Goal: Information Seeking & Learning: Check status

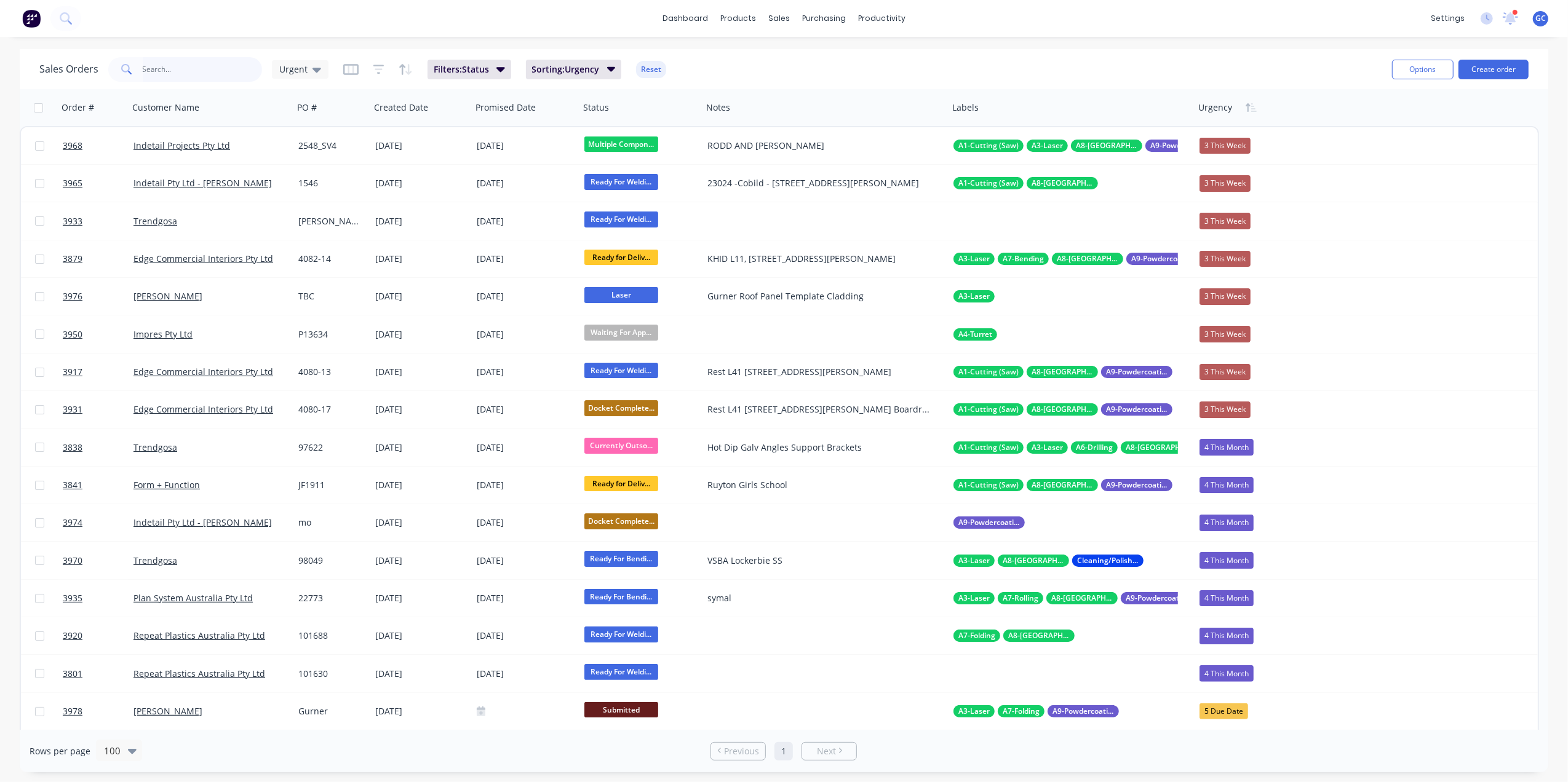
click at [232, 59] on input "text" at bounding box center [202, 69] width 120 height 25
click at [160, 67] on input "text" at bounding box center [202, 69] width 120 height 25
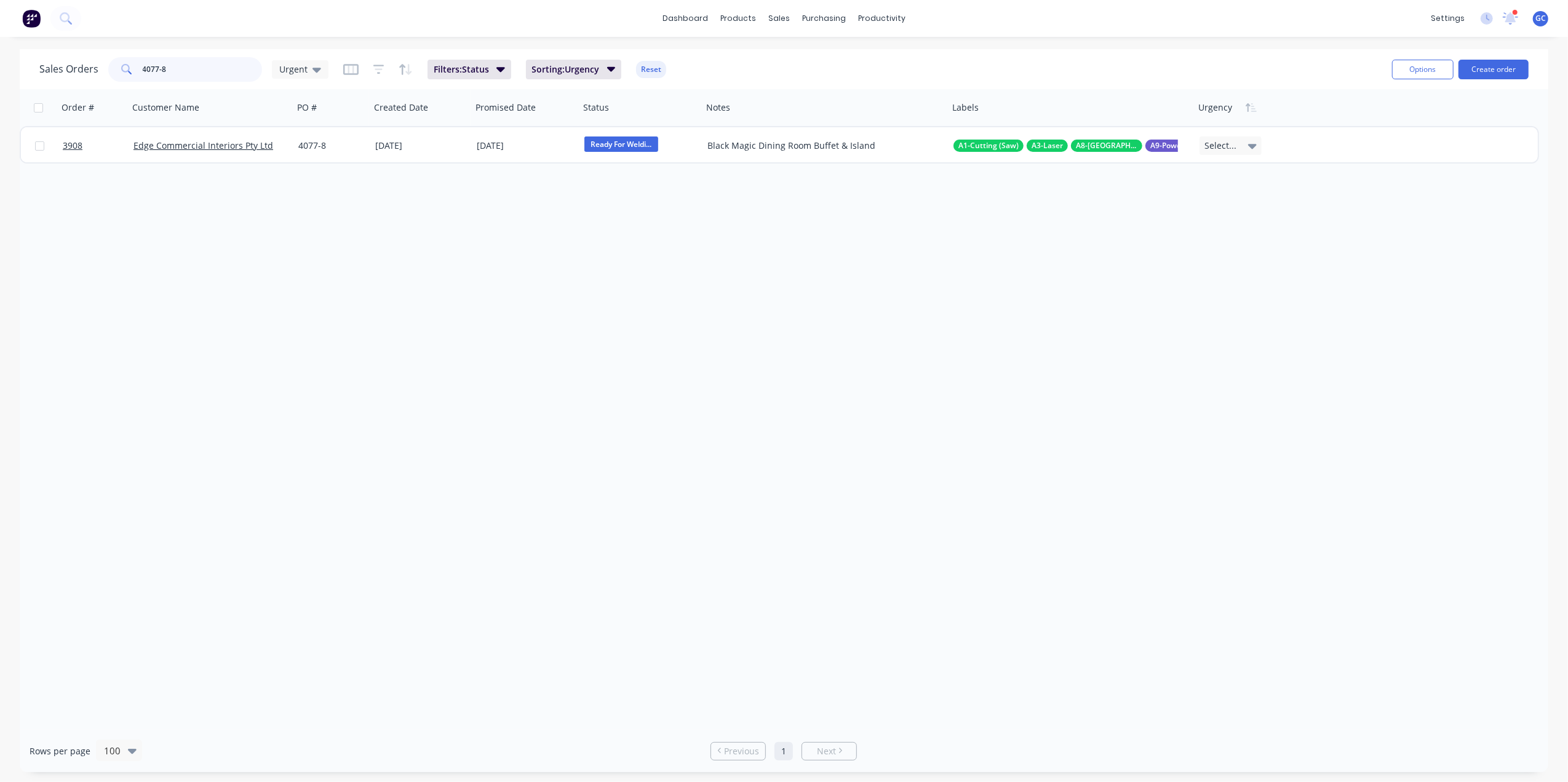
type input "4077-8"
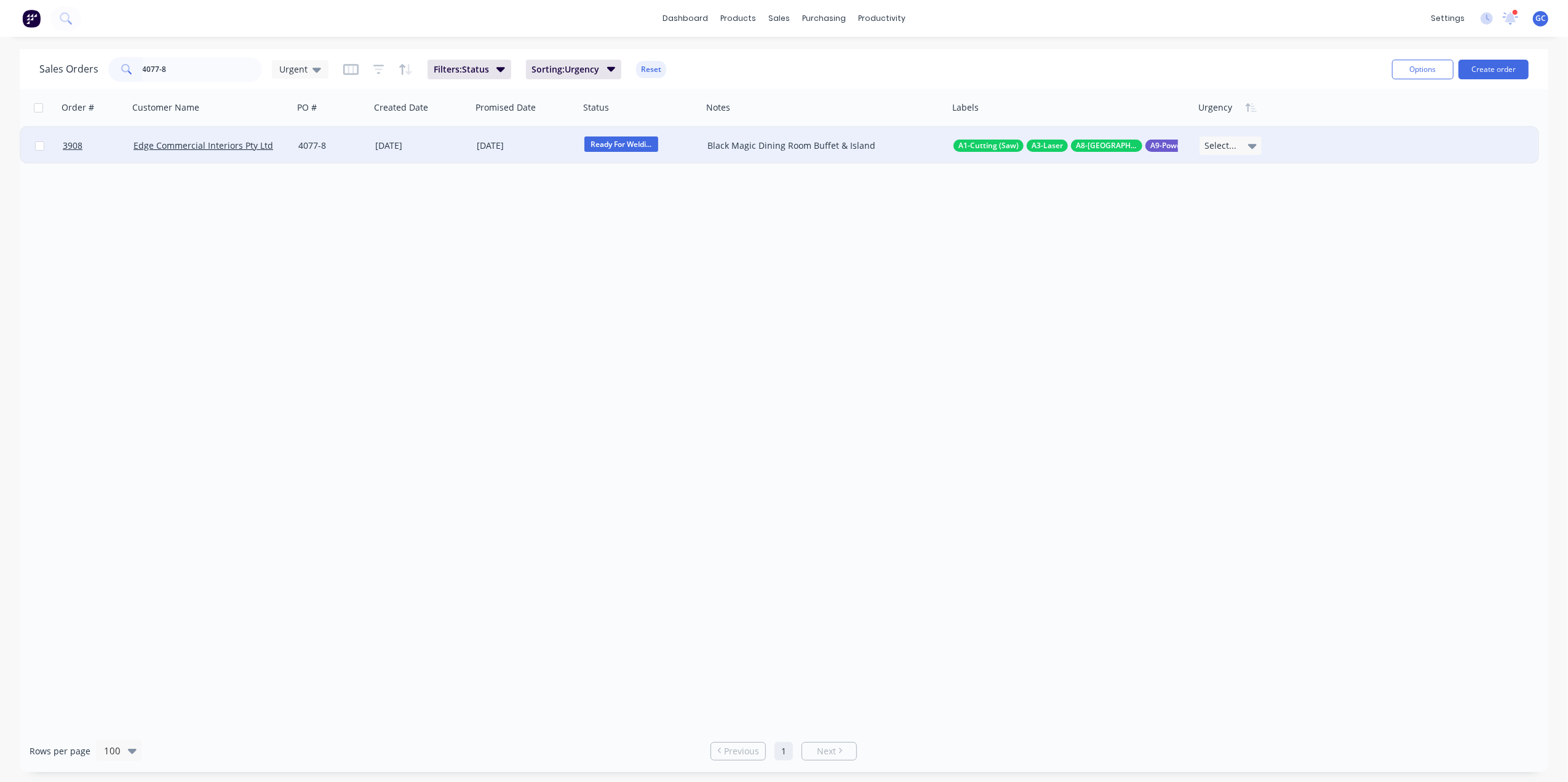
click at [1256, 137] on div "Select..." at bounding box center [1231, 146] width 62 height 19
click at [1242, 212] on div "3 This Week" at bounding box center [1230, 211] width 51 height 17
click at [446, 145] on div "[DATE]" at bounding box center [421, 146] width 92 height 12
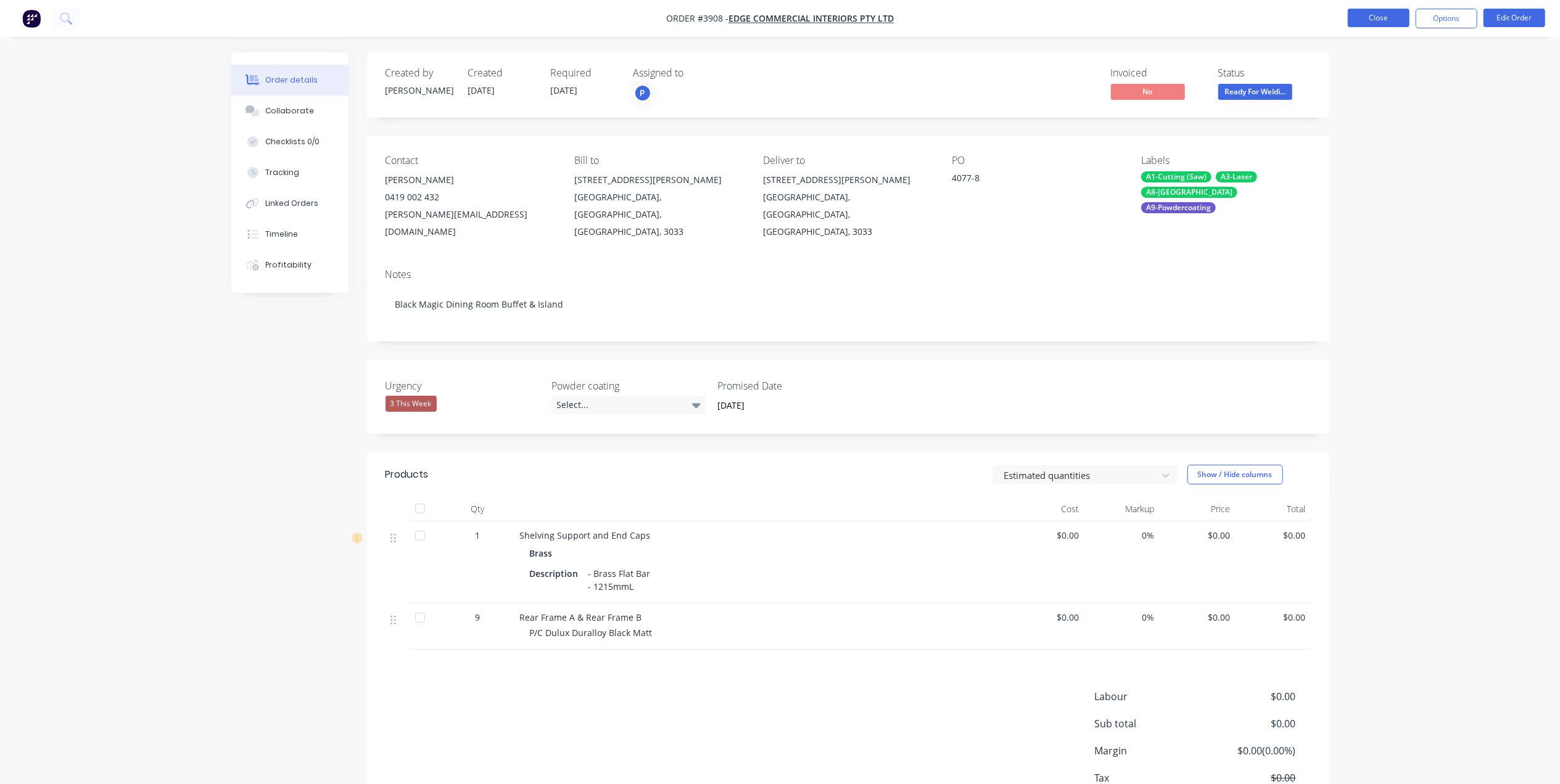
click at [1389, 12] on button "Close" at bounding box center [1378, 18] width 61 height 19
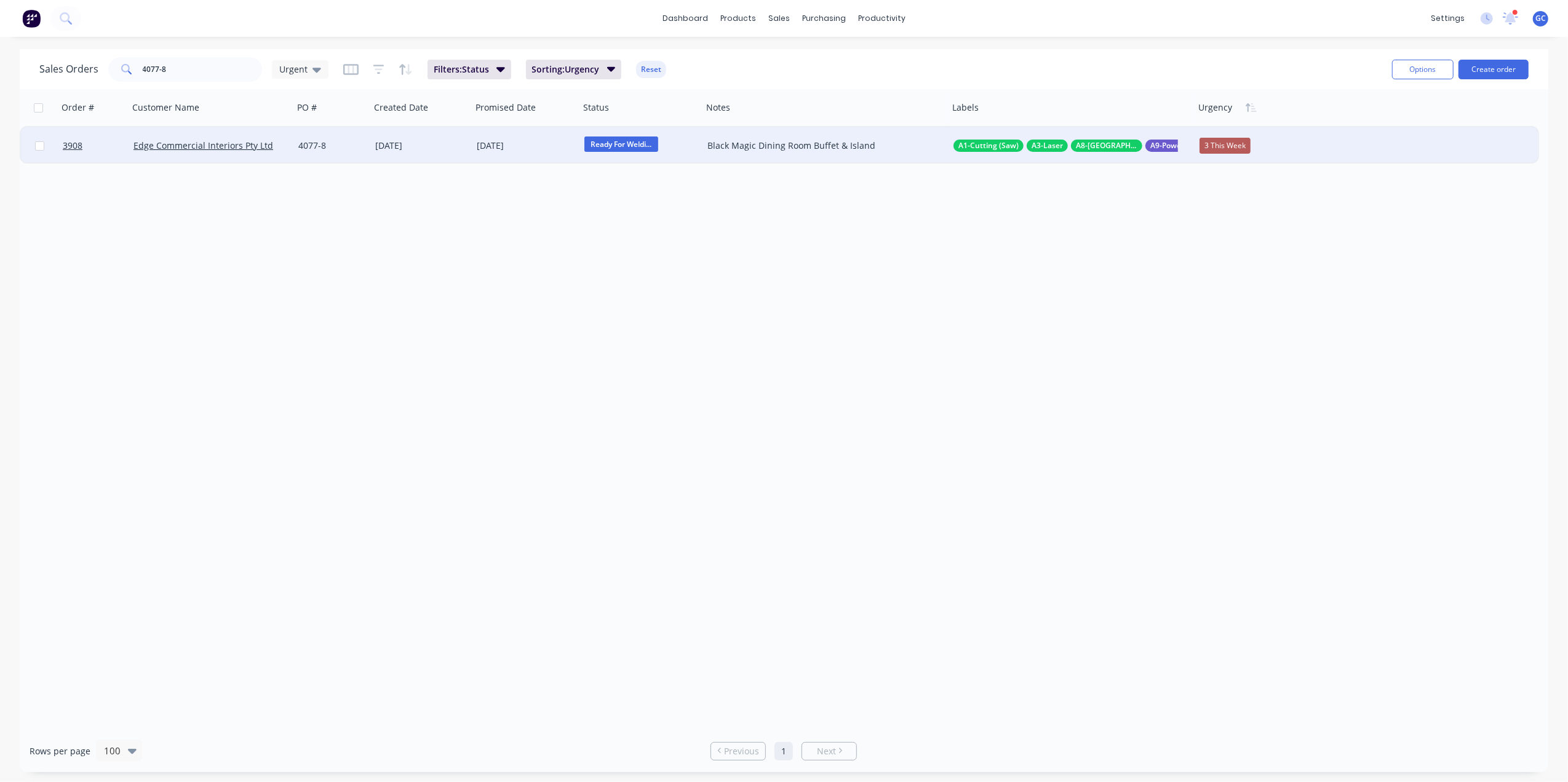
click at [635, 146] on span "Ready For Weldi..." at bounding box center [621, 144] width 74 height 15
click at [638, 142] on span "Ready For Welding" at bounding box center [628, 145] width 74 height 17
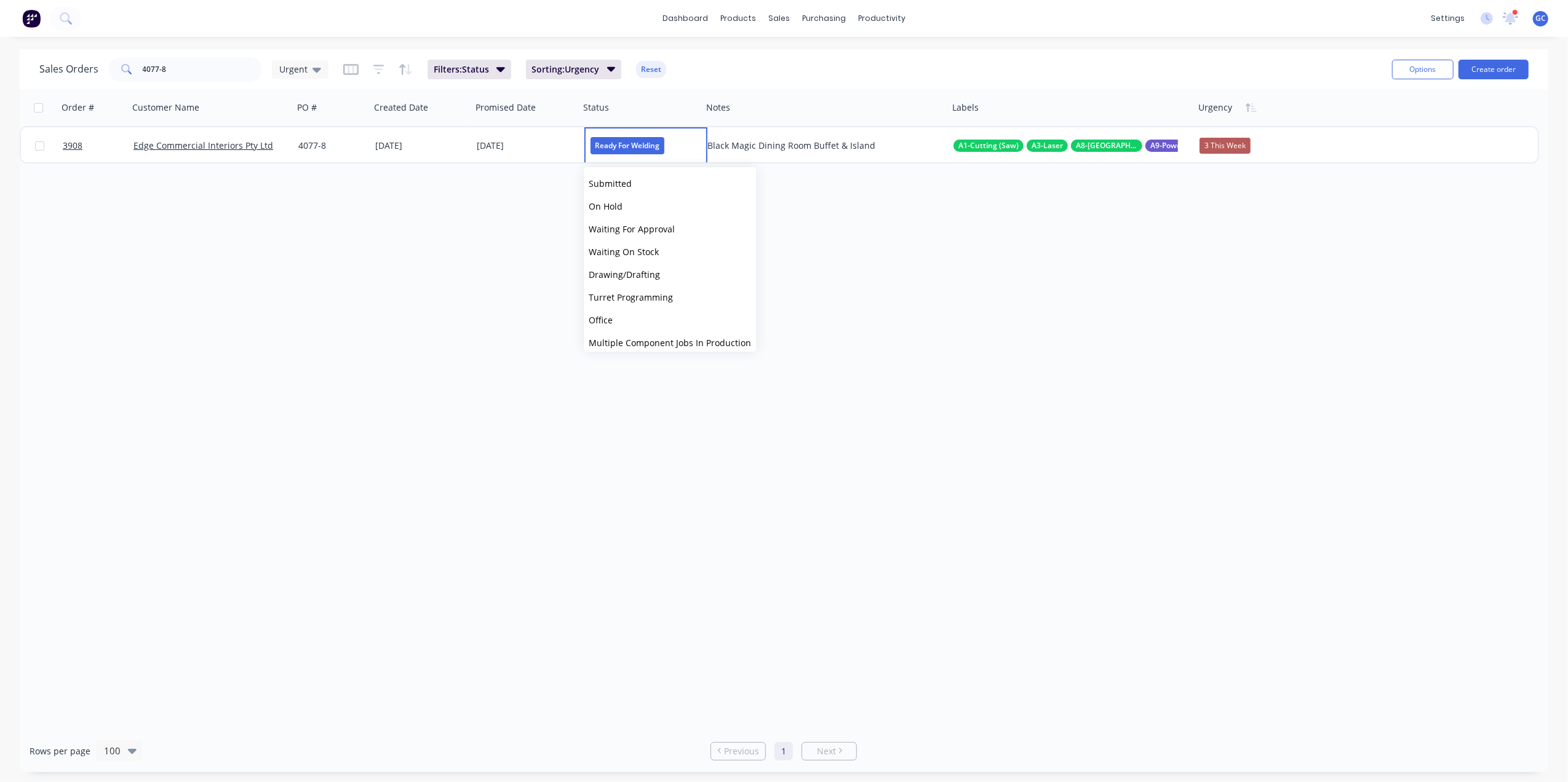
click at [517, 212] on div "Order # Customer Name PO # Created Date Promised Date Status Notes Labels Urgen…" at bounding box center [784, 410] width 1529 height 640
click at [207, 67] on input "4077-8" at bounding box center [202, 69] width 120 height 25
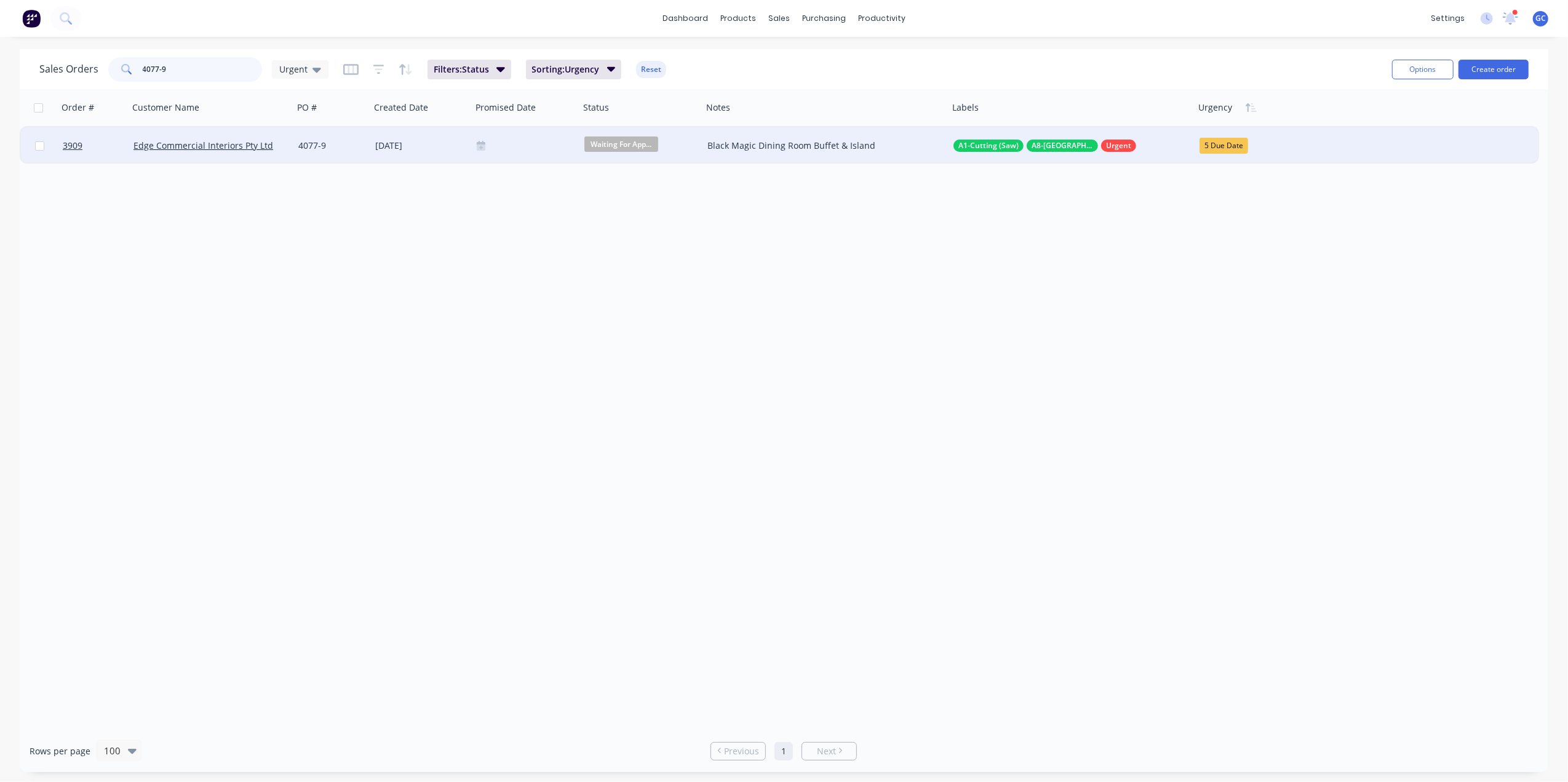
type input "4077-9"
click at [414, 151] on div "[DATE]" at bounding box center [421, 146] width 101 height 37
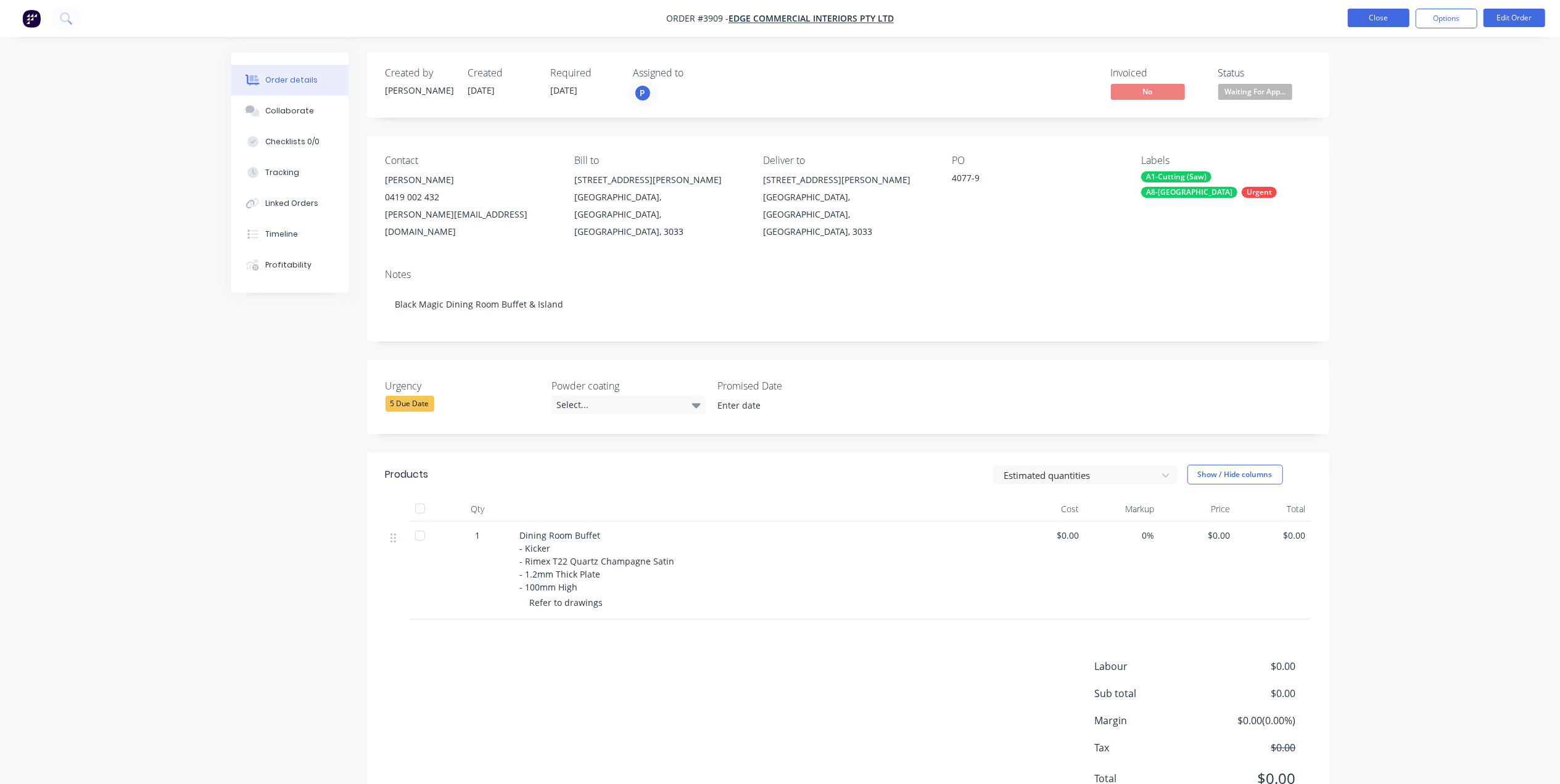
click at [1399, 16] on button "Close" at bounding box center [1378, 18] width 61 height 19
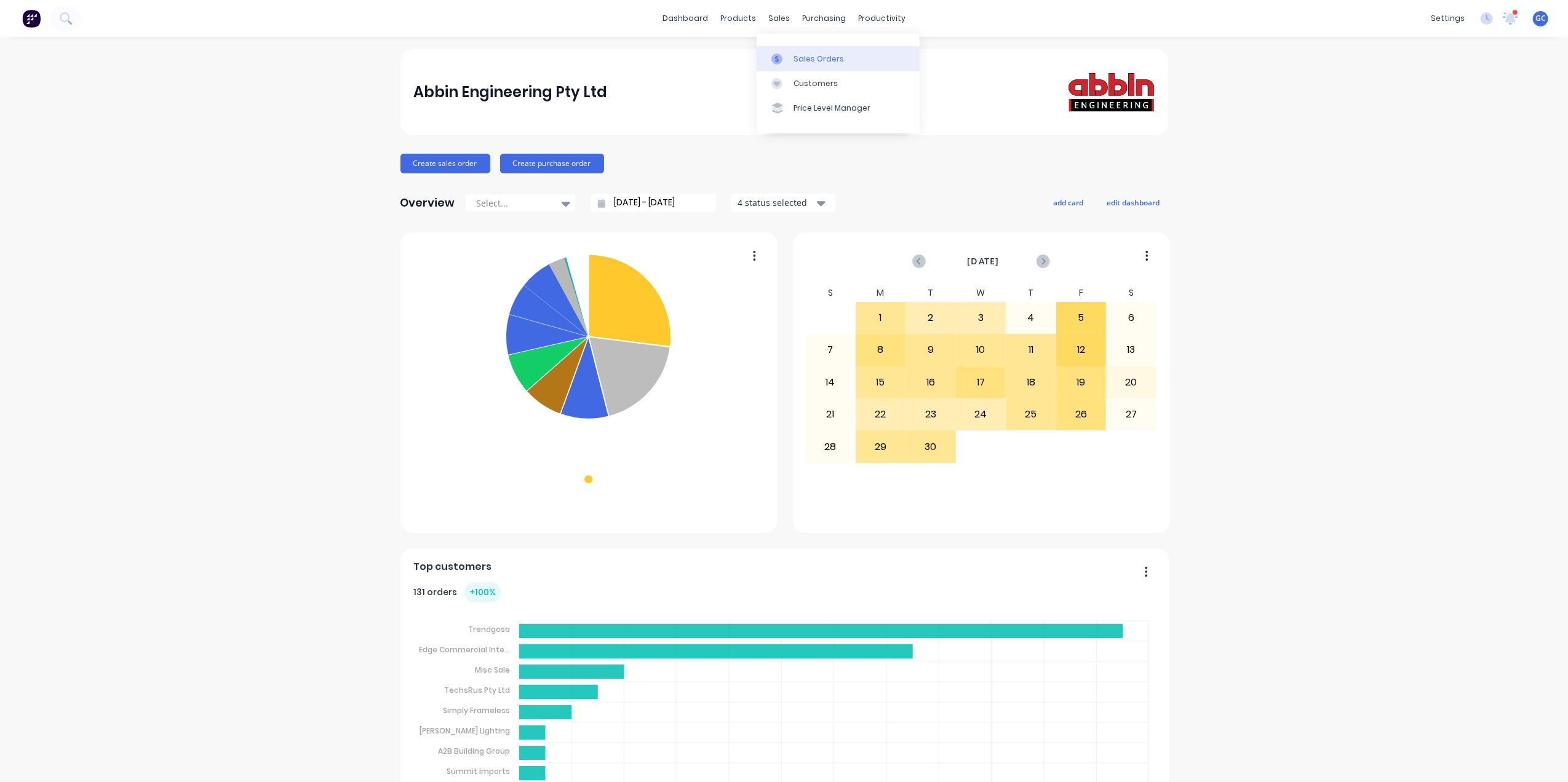
click at [806, 64] on div "Sales Orders" at bounding box center [819, 60] width 51 height 11
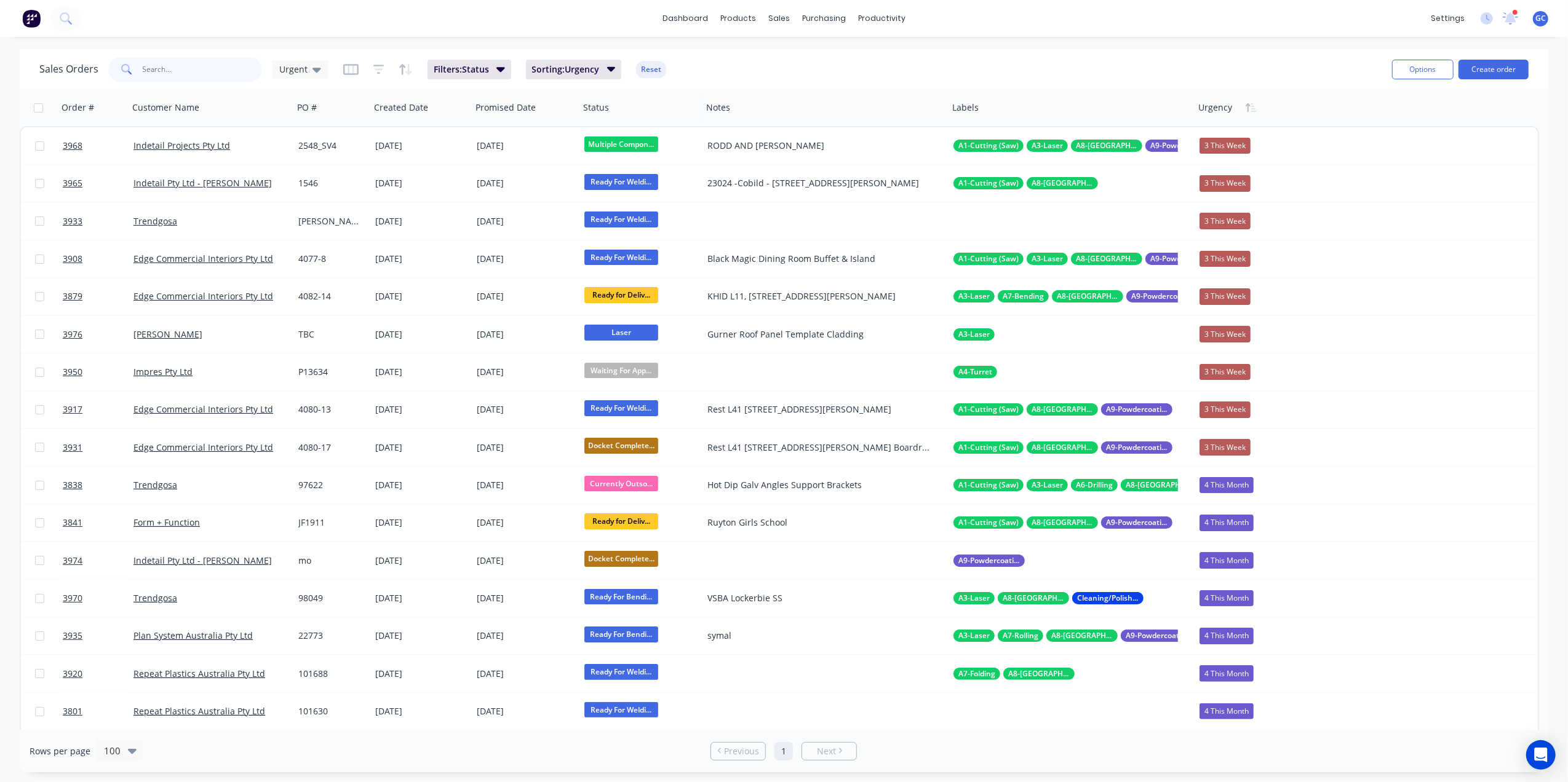
click at [179, 67] on input "text" at bounding box center [202, 69] width 120 height 25
click at [197, 75] on input "text" at bounding box center [202, 69] width 120 height 25
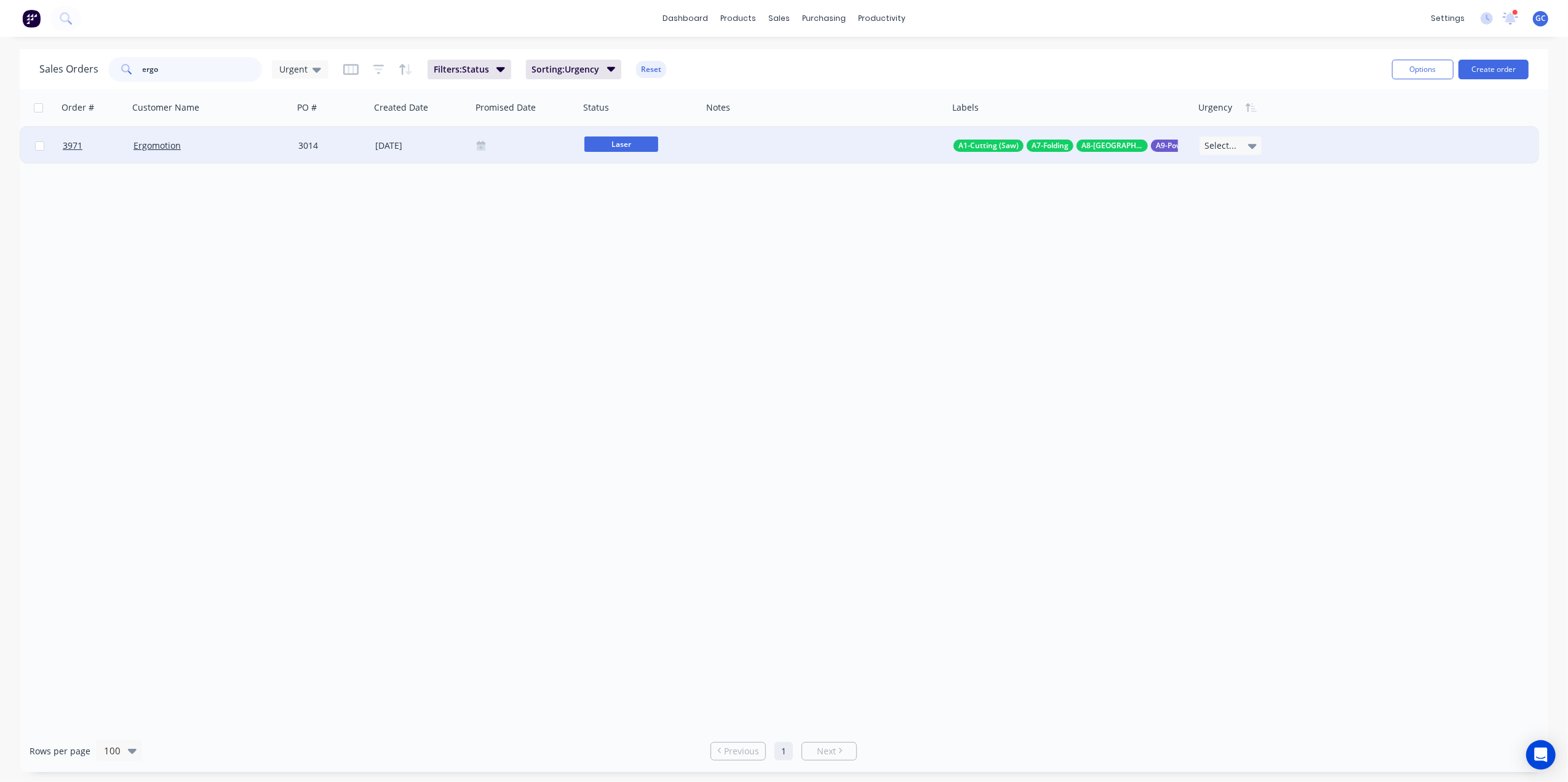
type input "ergo"
click at [222, 140] on div "Ergomotion" at bounding box center [207, 146] width 147 height 12
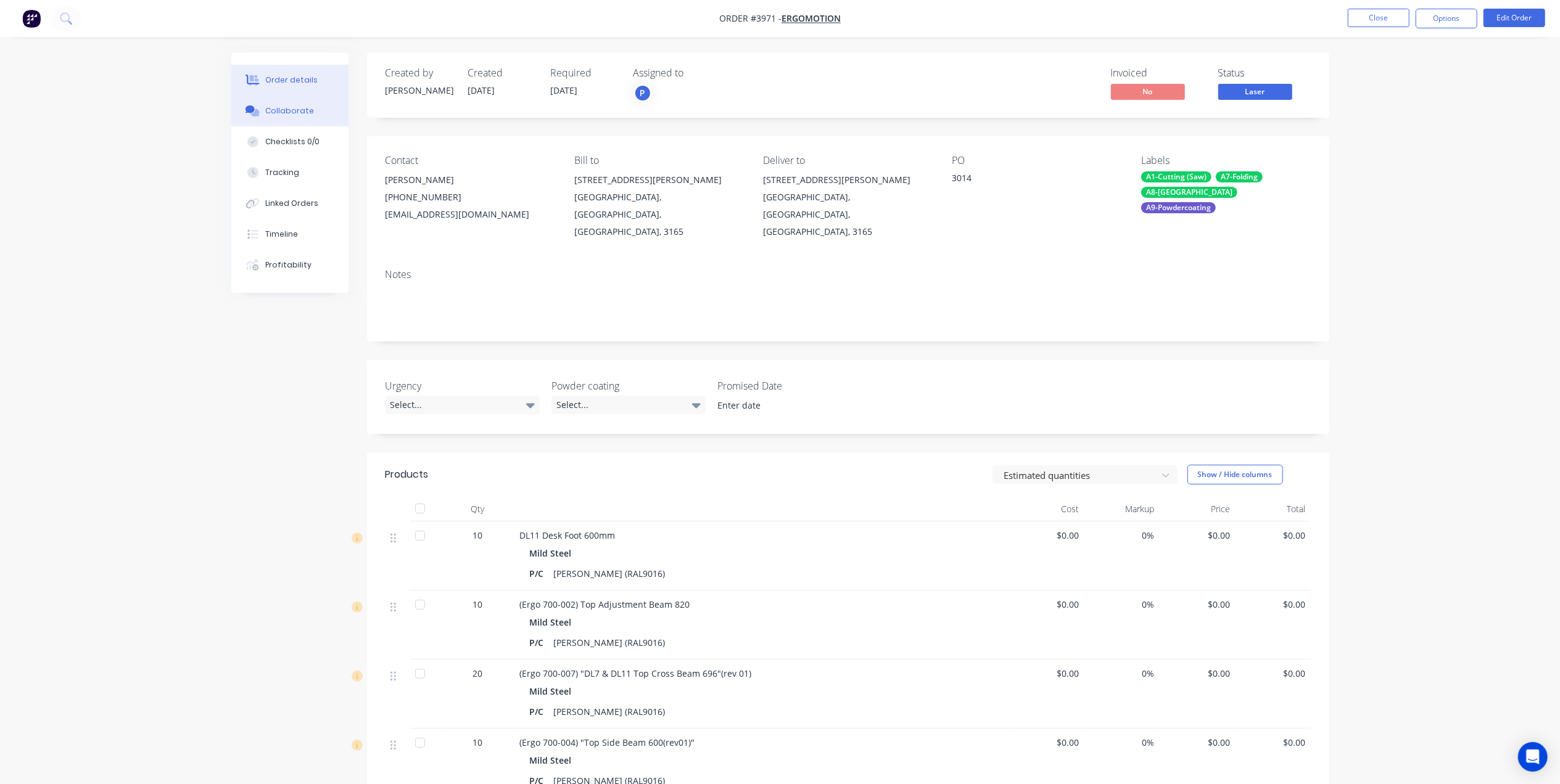
click at [307, 106] on div "Collaborate" at bounding box center [290, 111] width 48 height 11
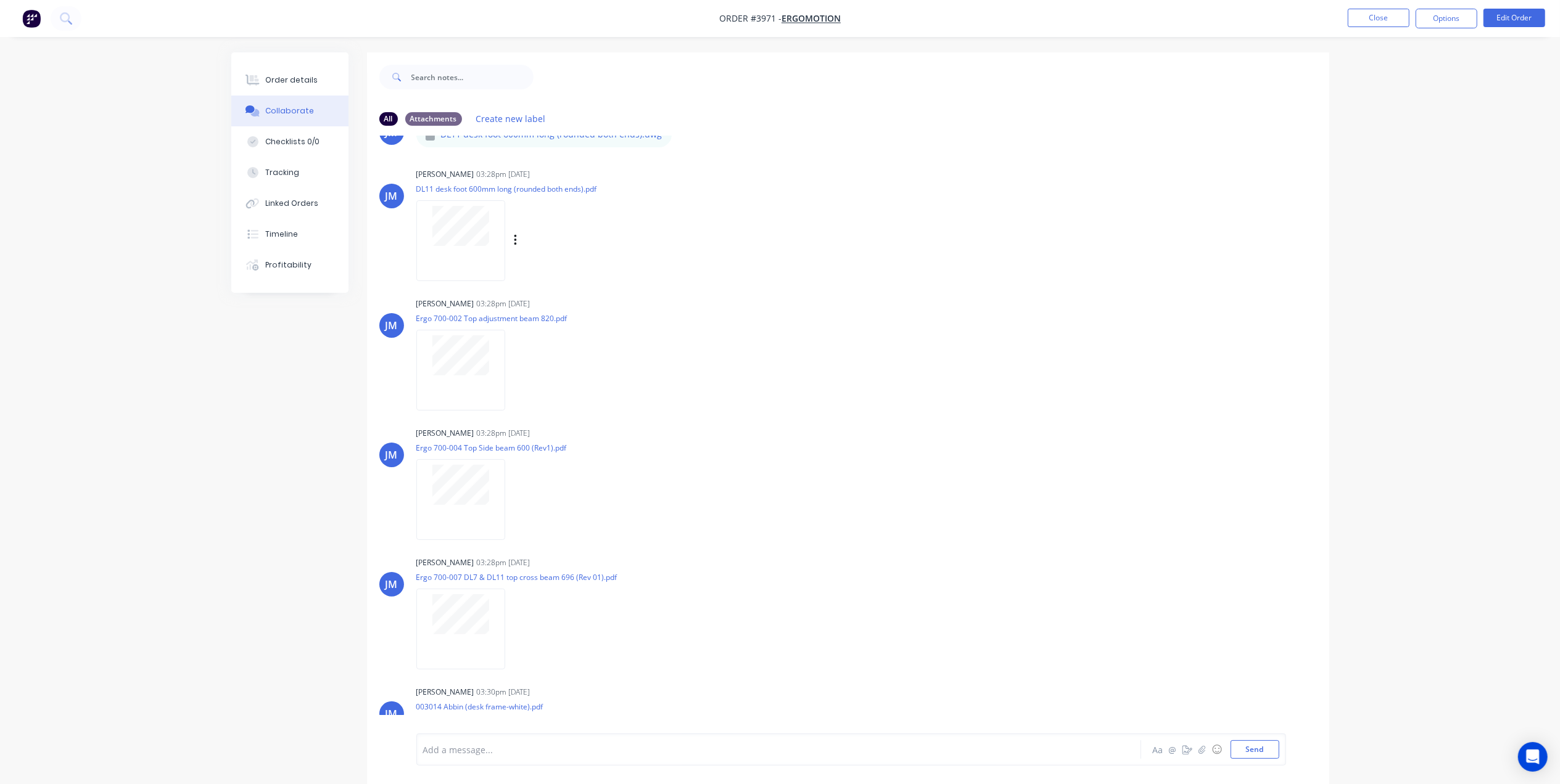
scroll to position [82, 0]
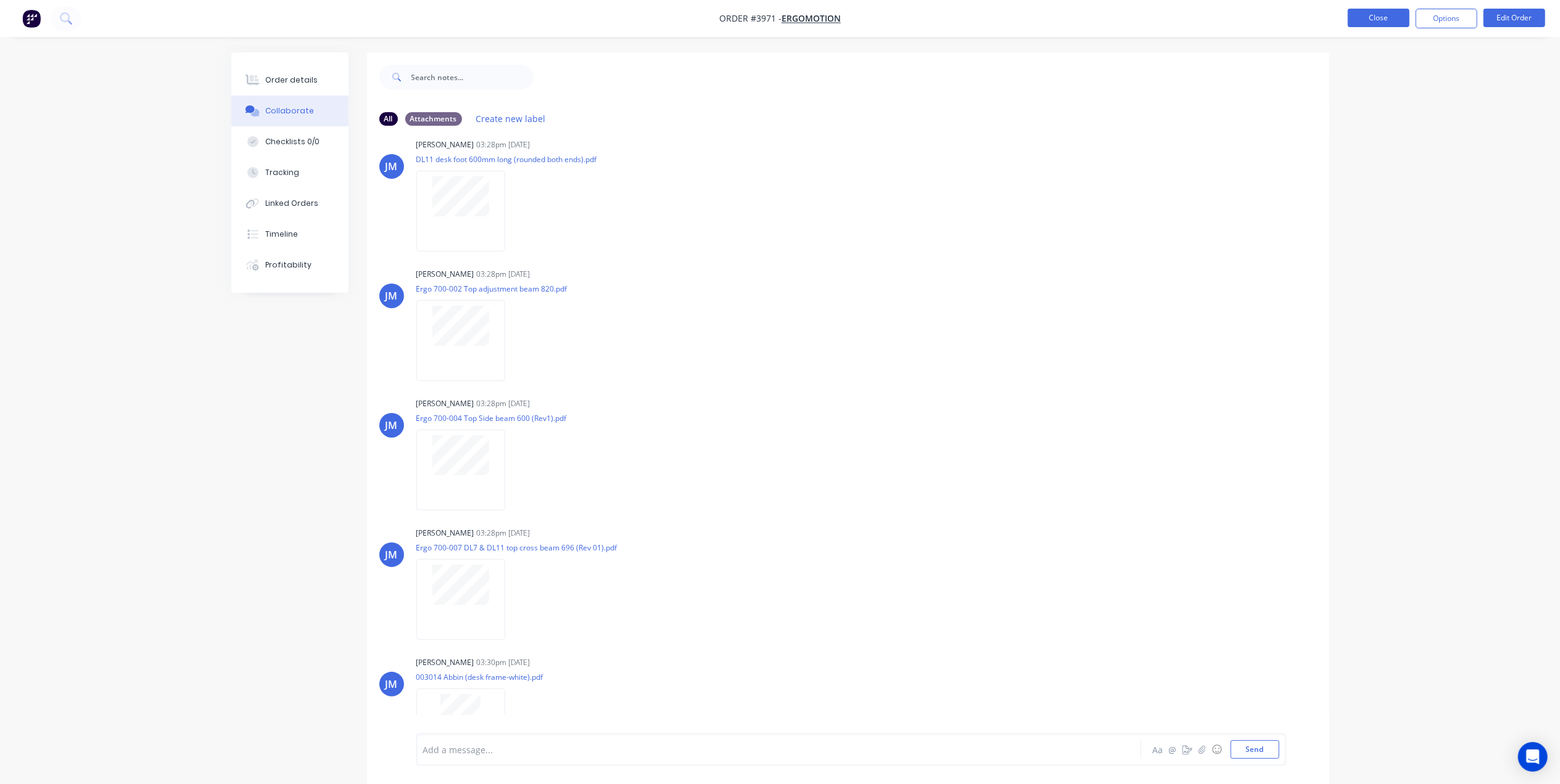
click at [1370, 19] on button "Close" at bounding box center [1378, 18] width 61 height 19
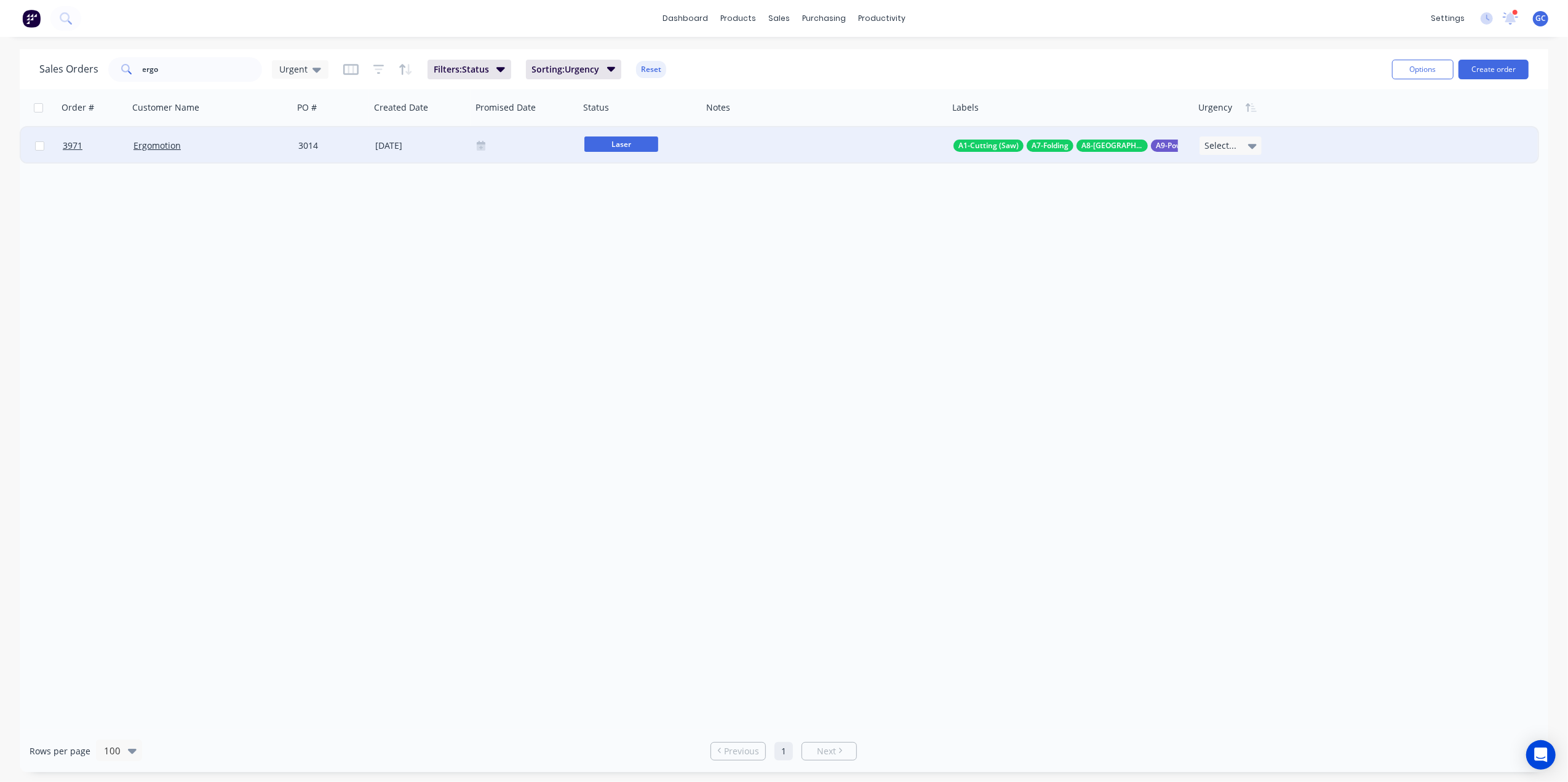
click at [234, 155] on div "Ergomotion" at bounding box center [211, 146] width 165 height 37
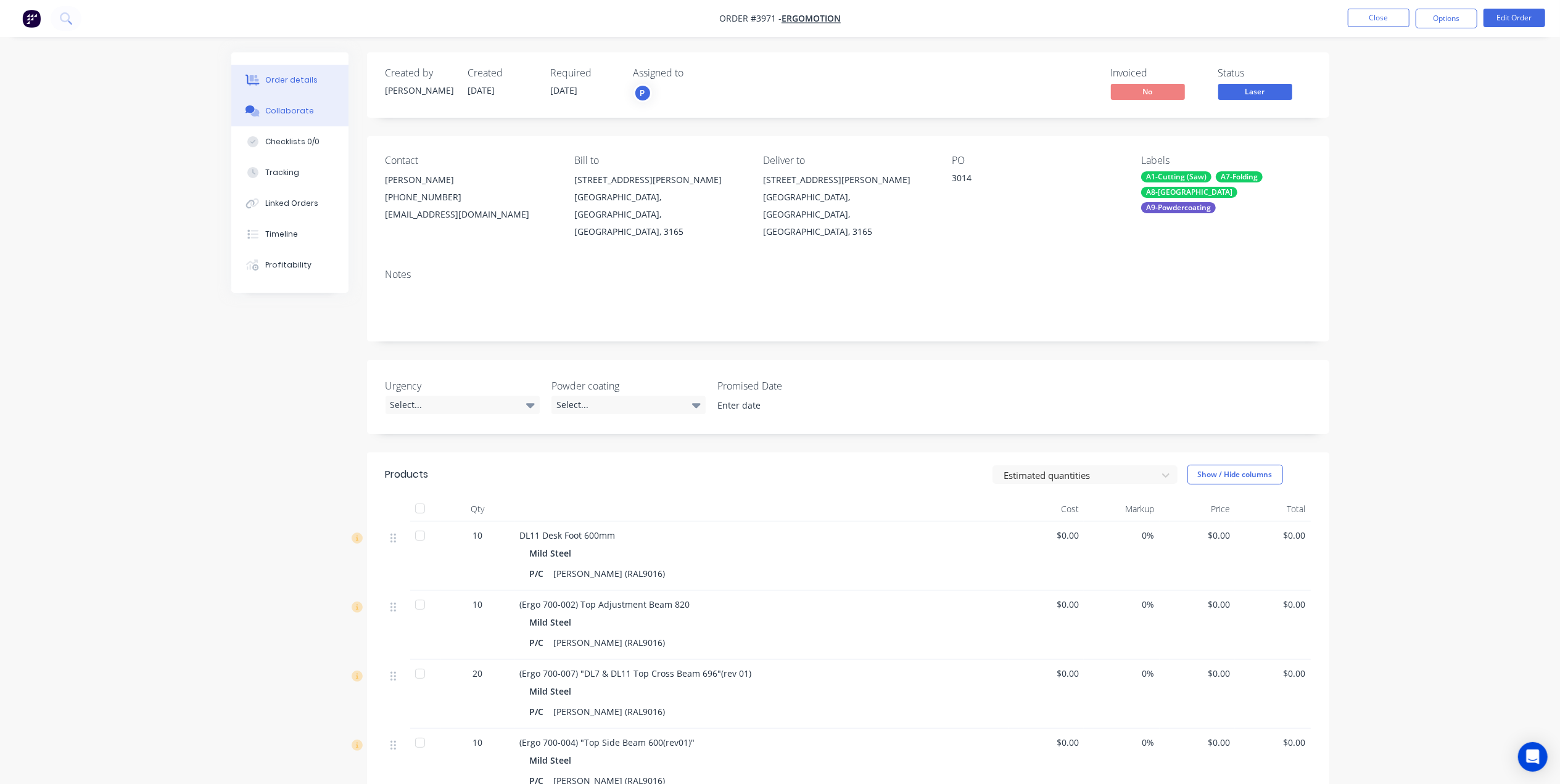
click at [297, 106] on div "Collaborate" at bounding box center [290, 111] width 48 height 11
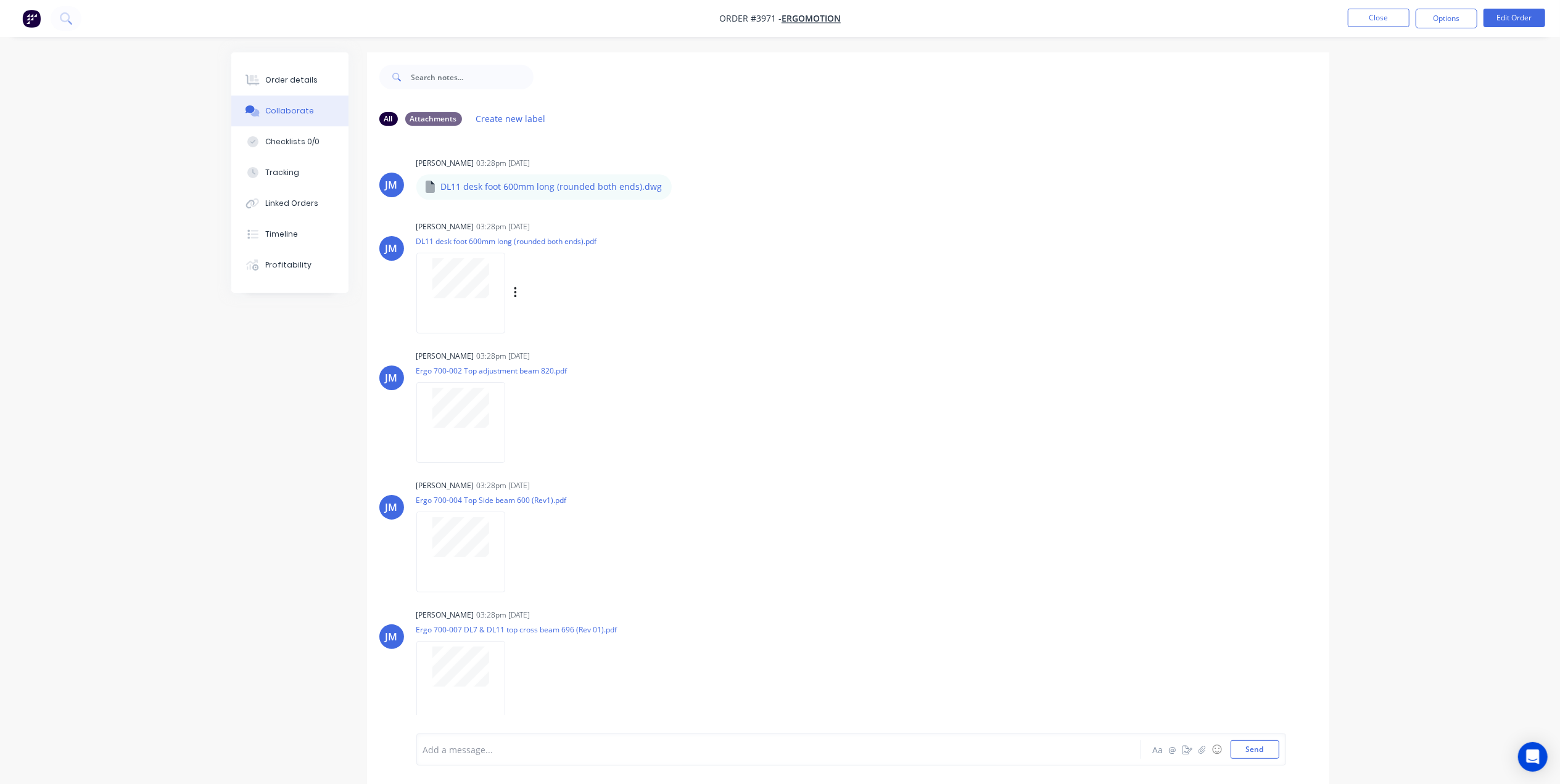
click at [469, 312] on div at bounding box center [461, 293] width 89 height 81
click at [312, 74] on div "Order details" at bounding box center [291, 80] width 52 height 11
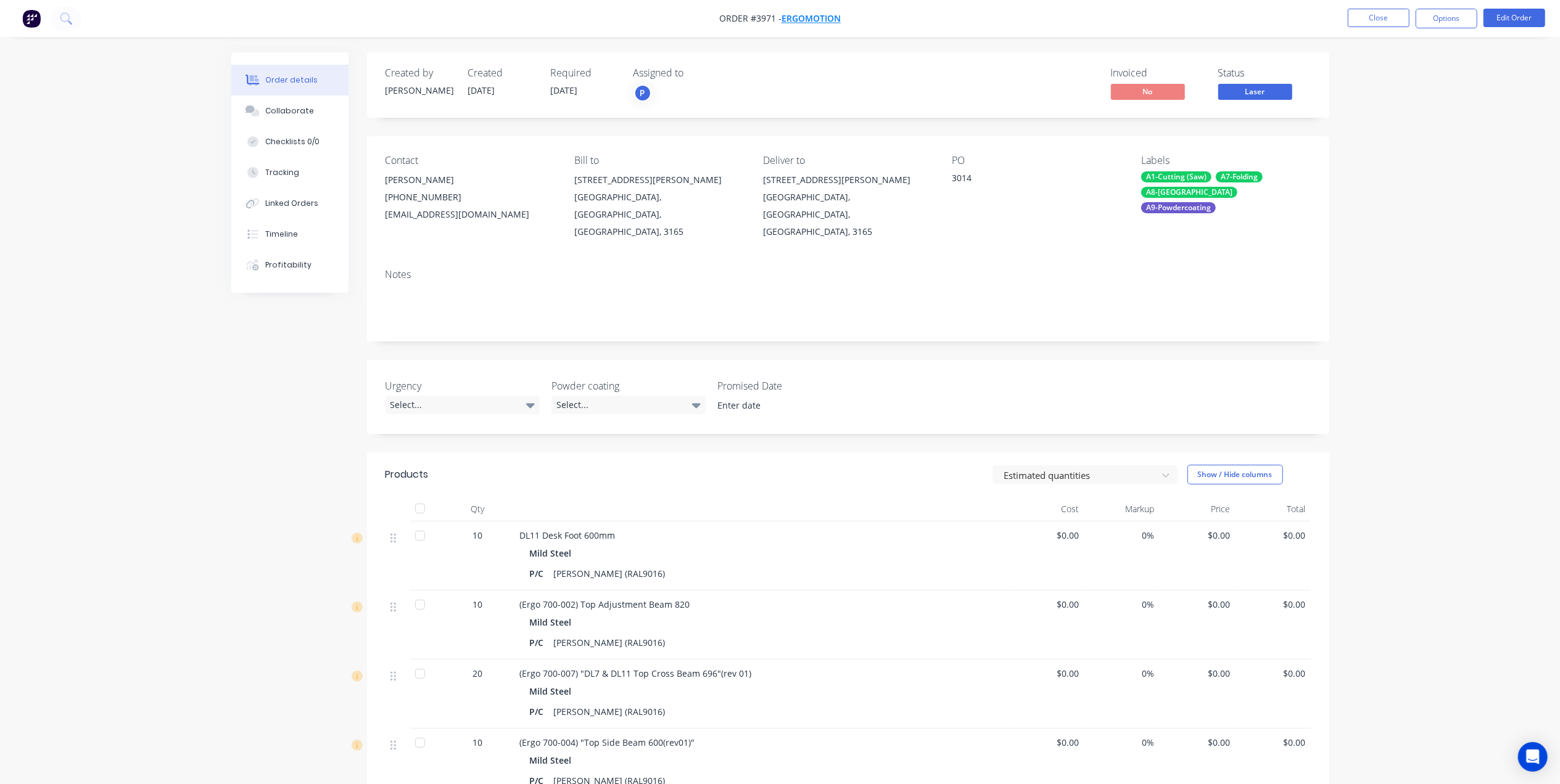
click at [818, 16] on span "Ergomotion" at bounding box center [810, 19] width 59 height 12
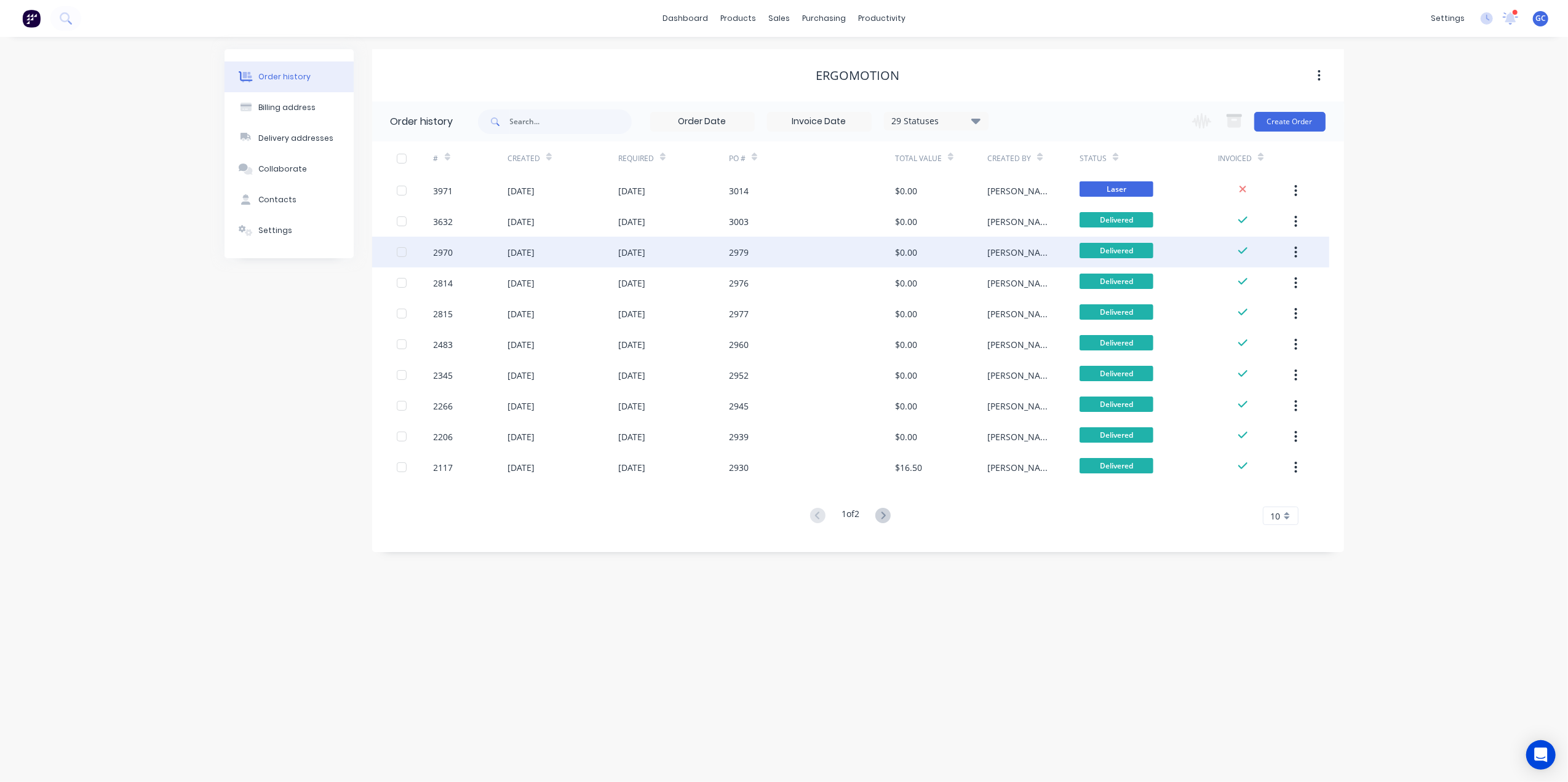
click at [753, 252] on div "2979" at bounding box center [812, 252] width 166 height 31
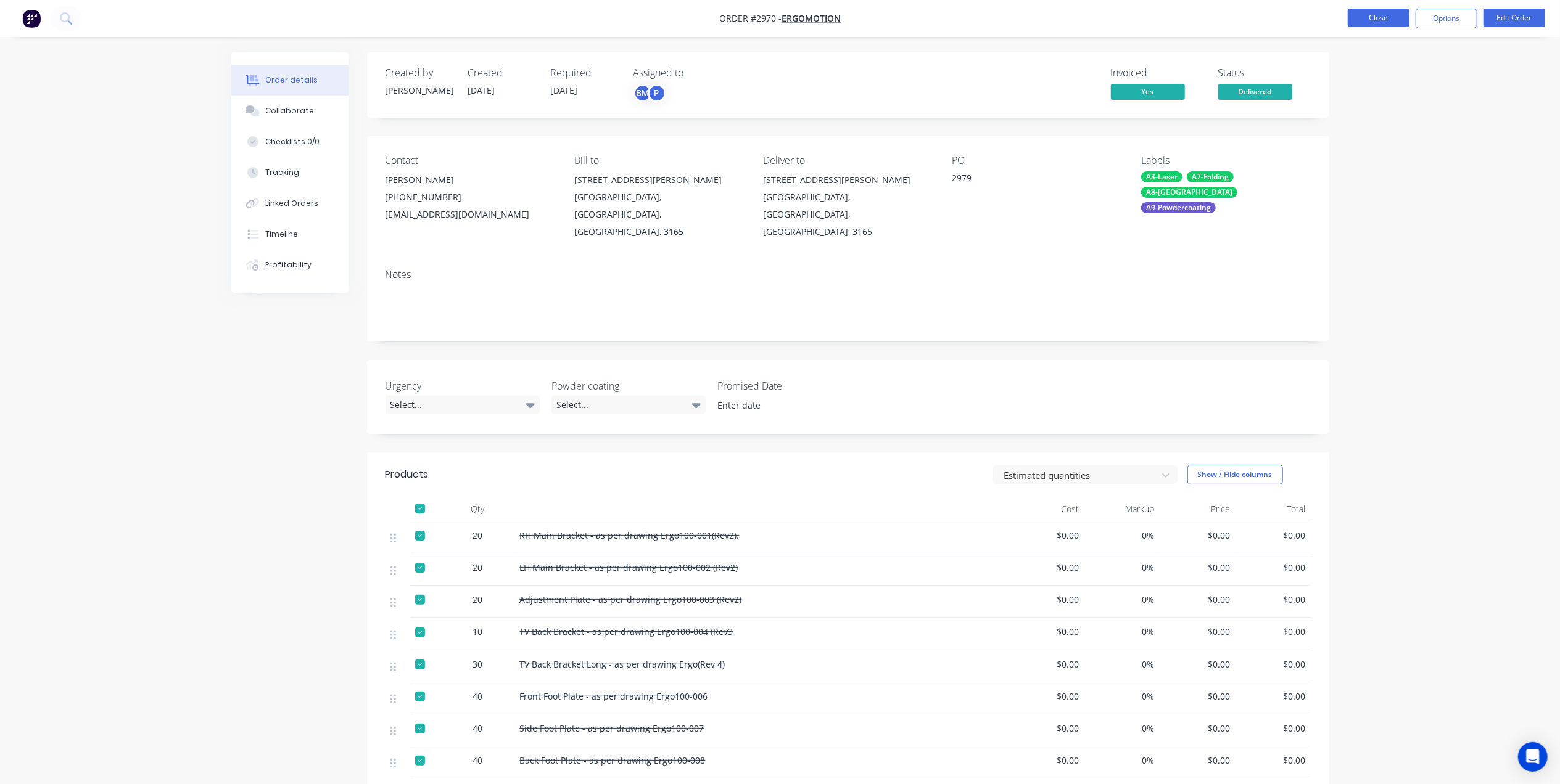
click at [1355, 9] on button "Close" at bounding box center [1378, 18] width 61 height 19
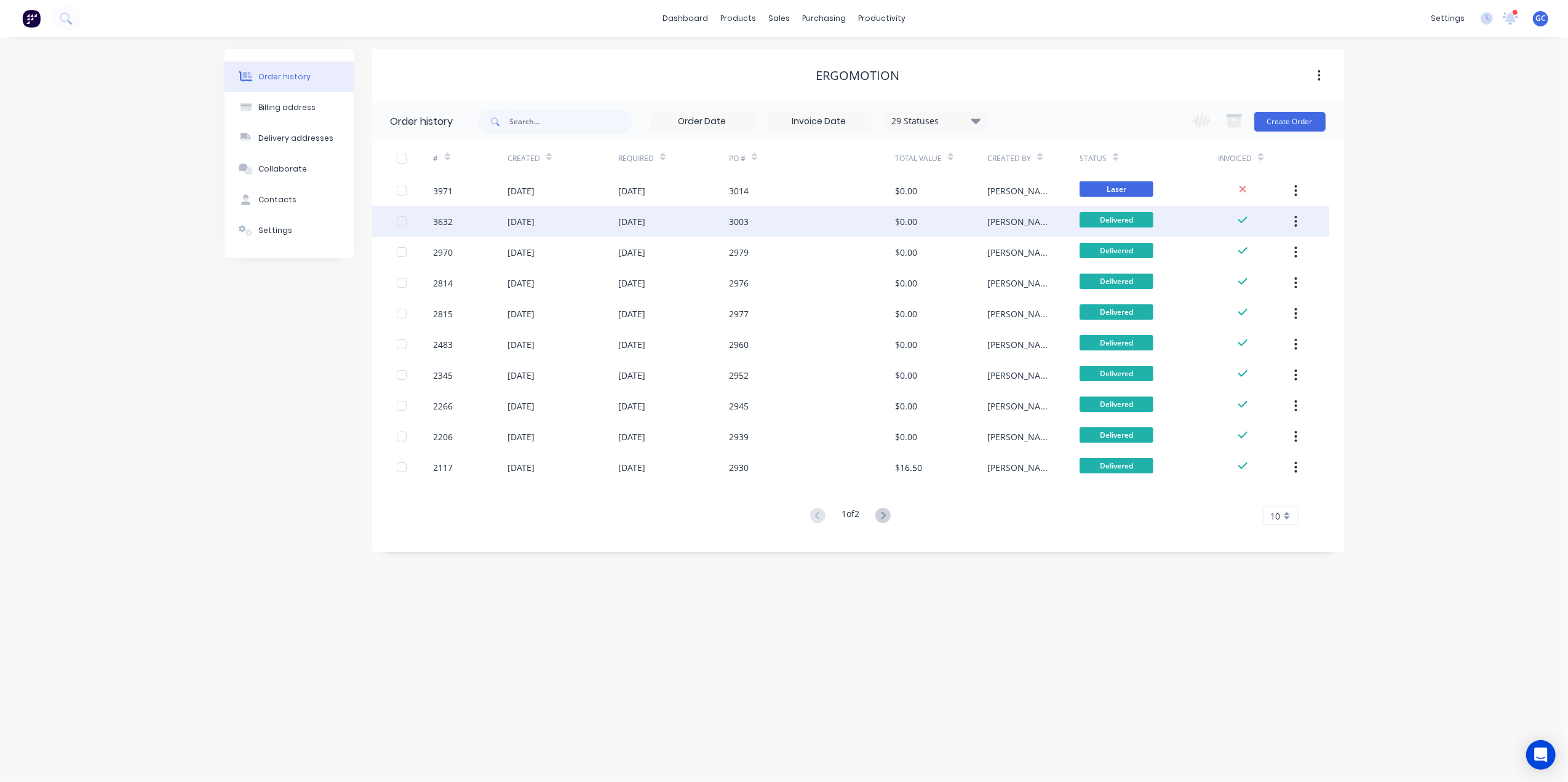
click at [771, 218] on div "3003" at bounding box center [812, 221] width 166 height 31
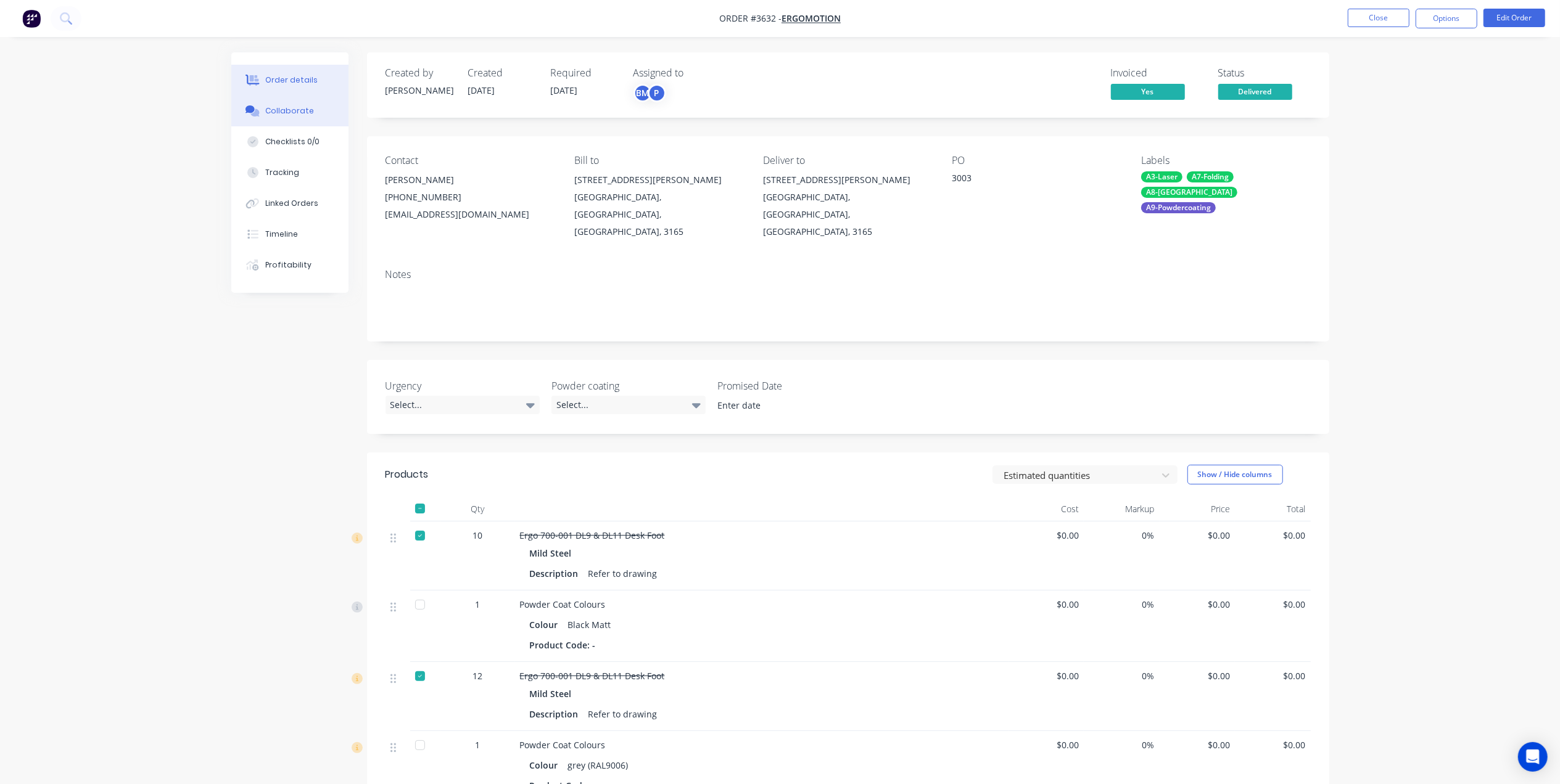
click at [316, 110] on button "Collaborate" at bounding box center [290, 111] width 117 height 31
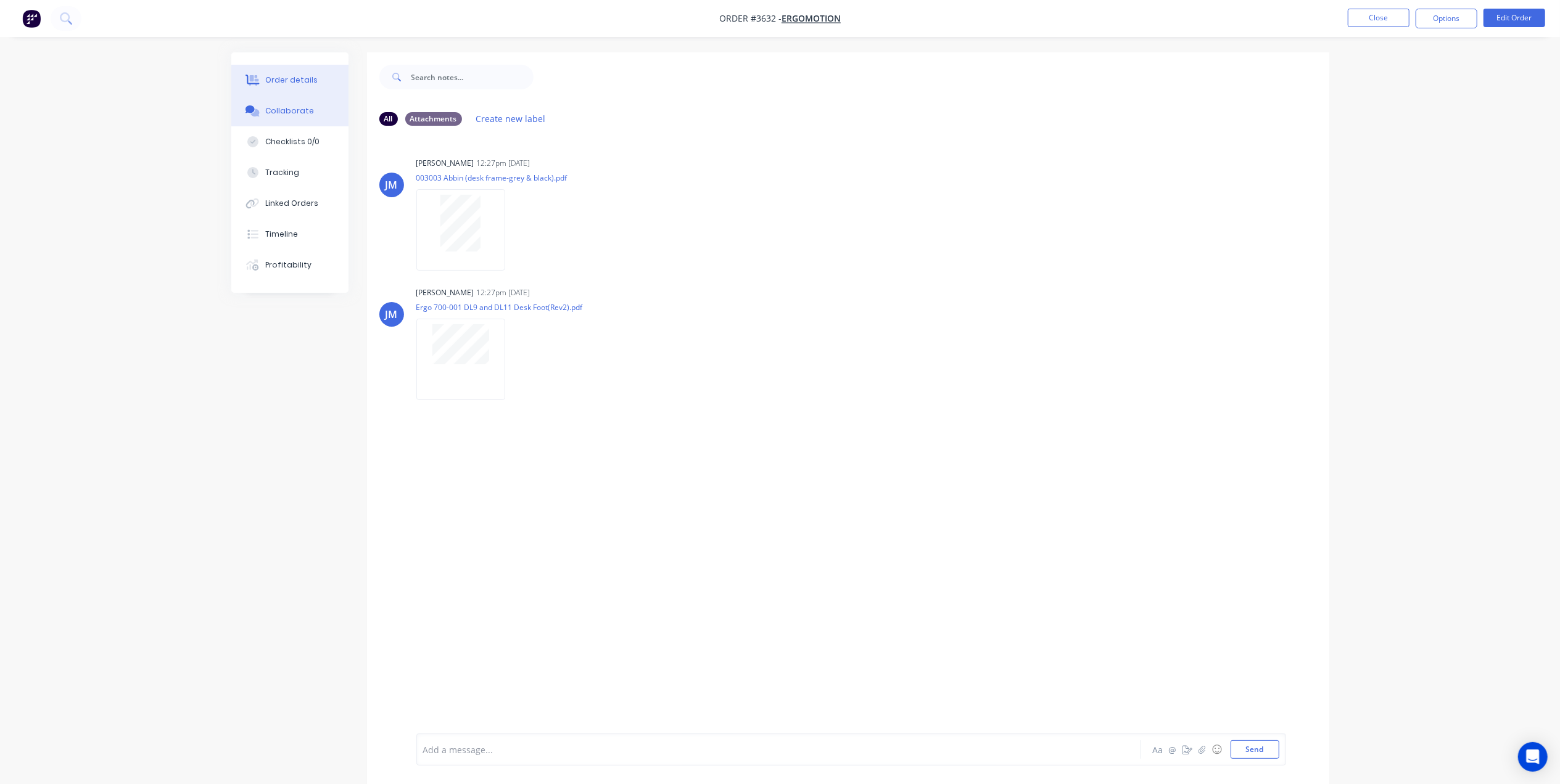
click at [297, 75] on div "Order details" at bounding box center [291, 80] width 52 height 11
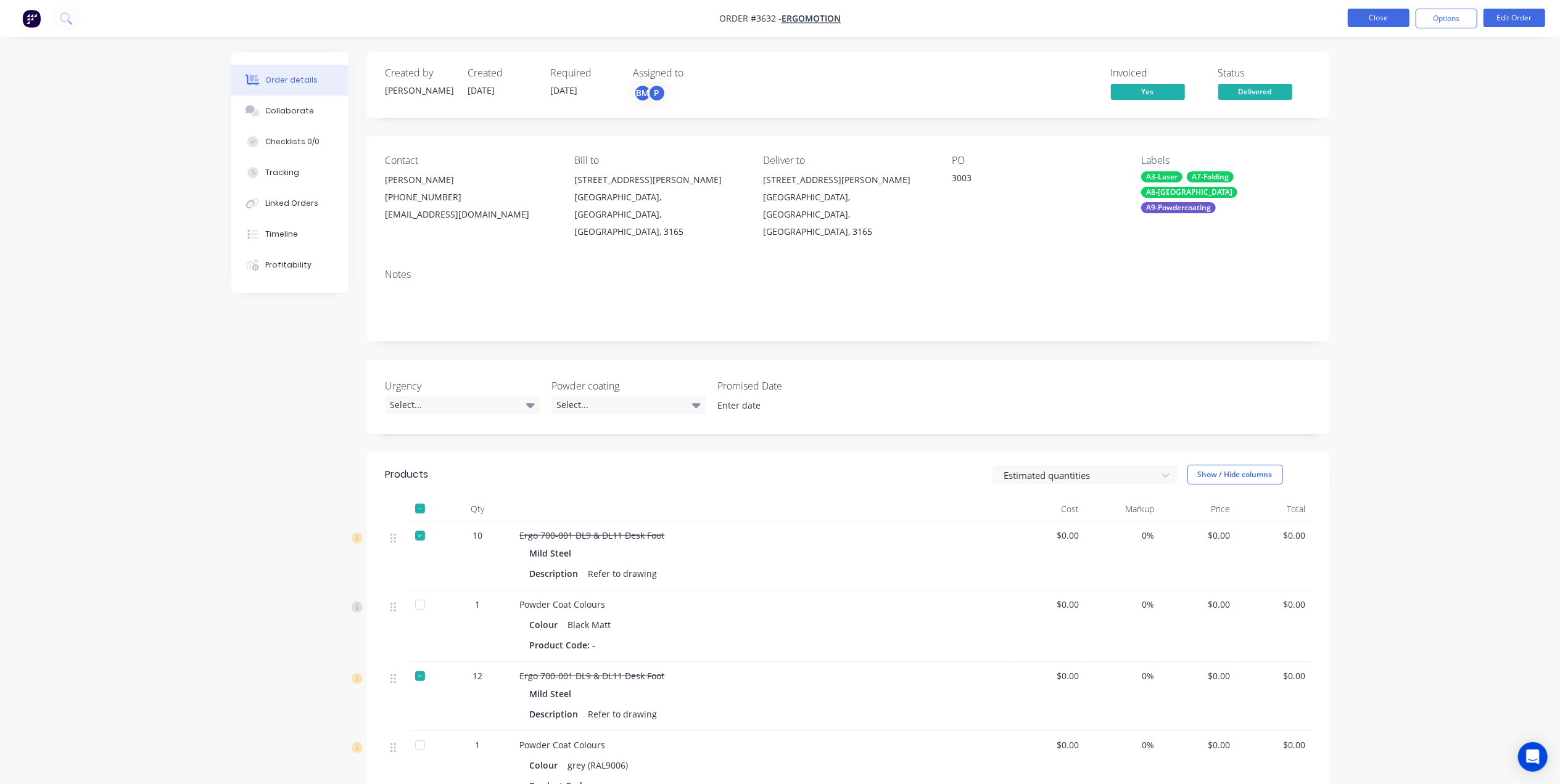
click at [1386, 26] on button "Close" at bounding box center [1378, 18] width 61 height 19
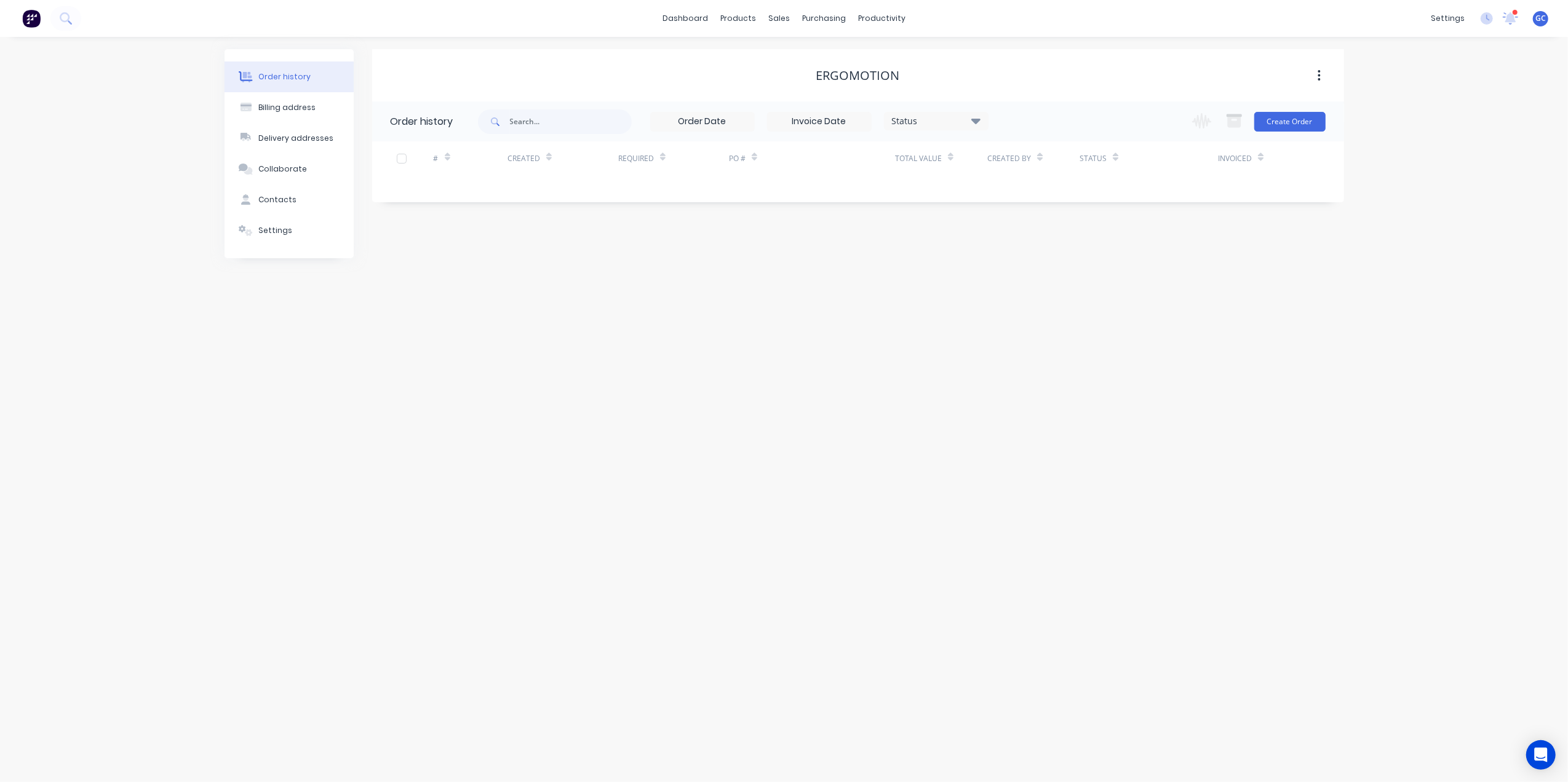
click at [1391, 5] on div "dashboard products sales purchasing productivity dashboard products Product Cat…" at bounding box center [784, 19] width 1568 height 37
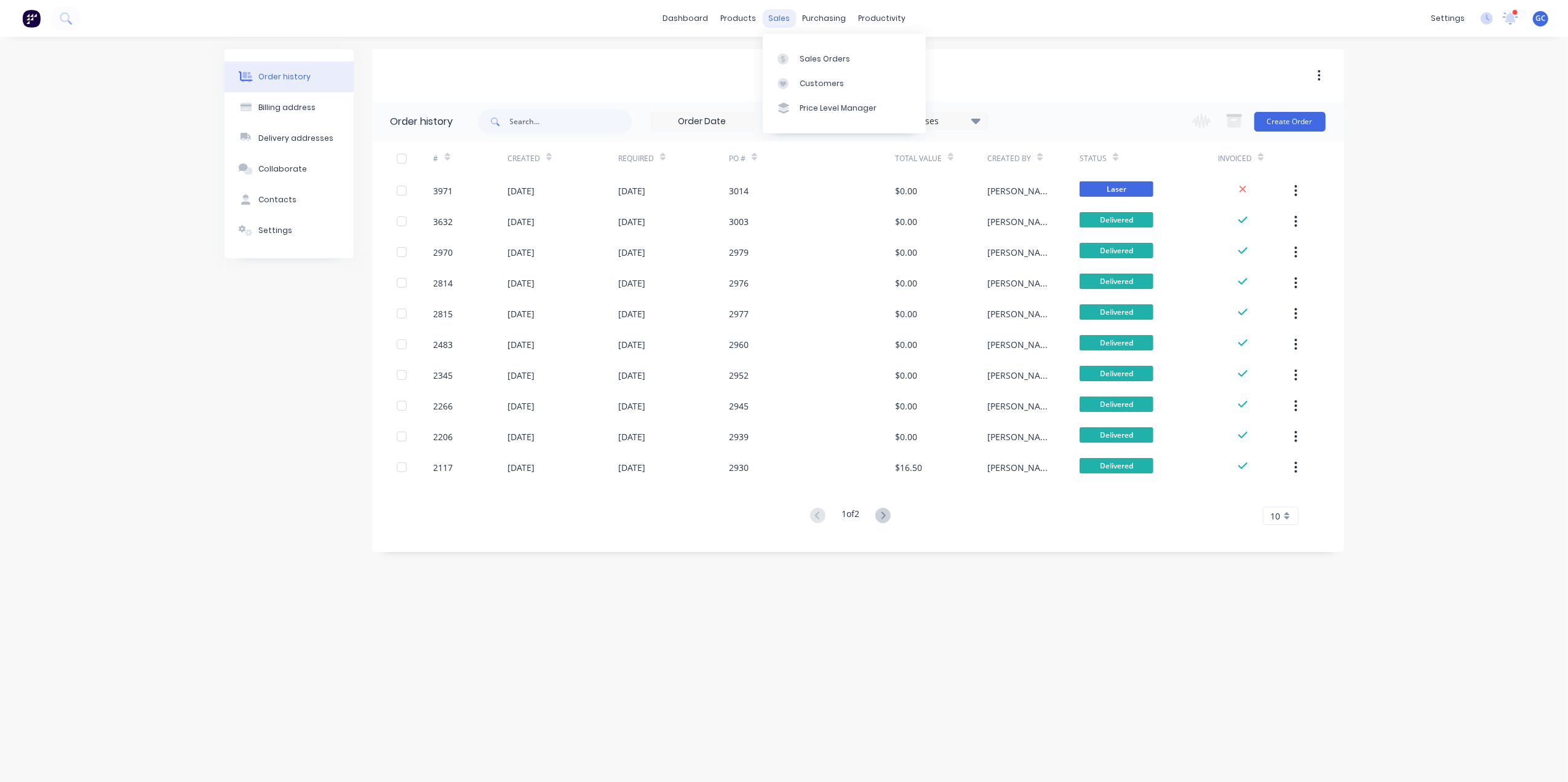
click at [785, 21] on div "sales" at bounding box center [779, 18] width 34 height 19
click at [840, 61] on div "Sales Orders" at bounding box center [825, 60] width 51 height 11
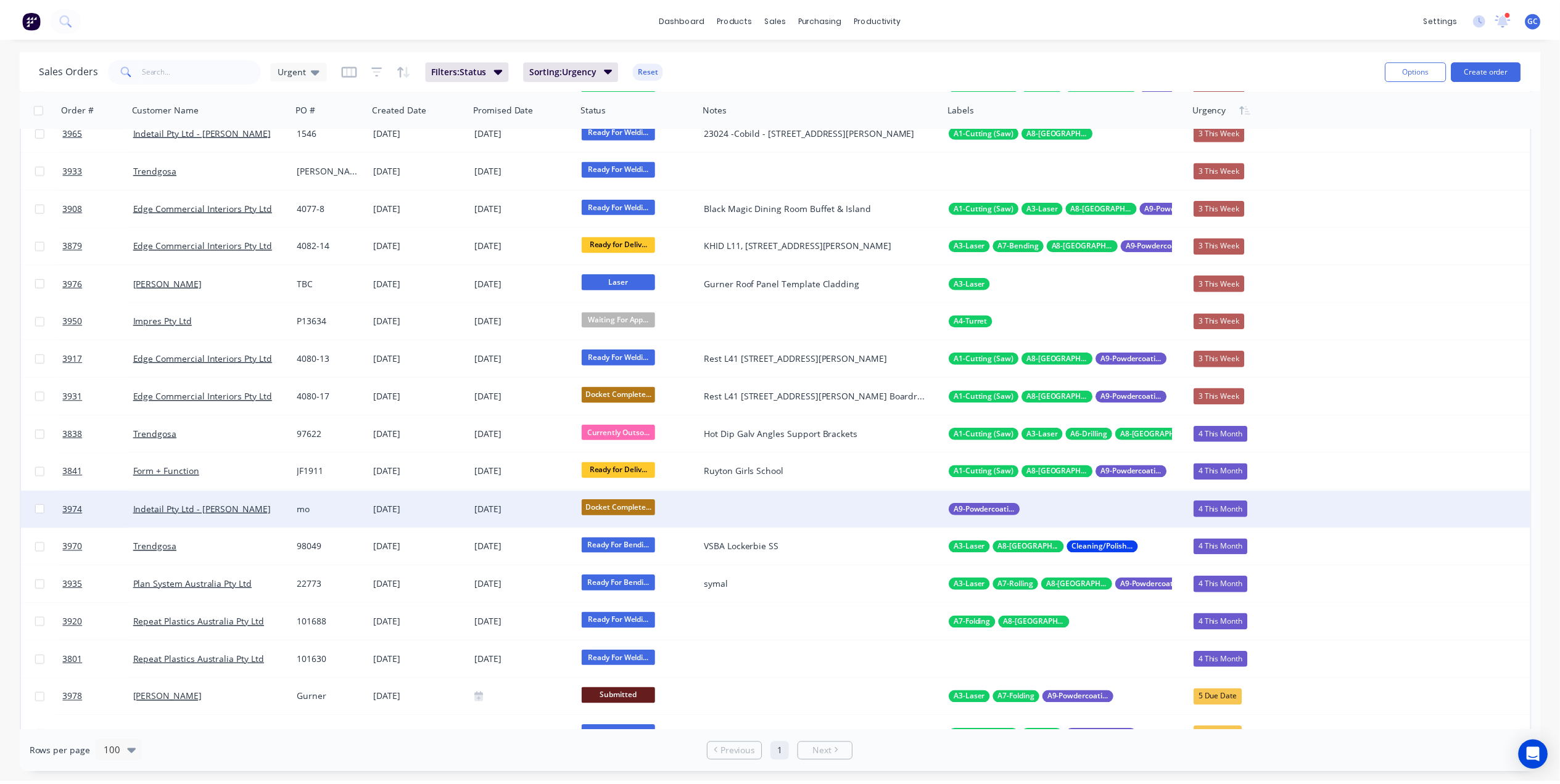
scroll to position [82, 0]
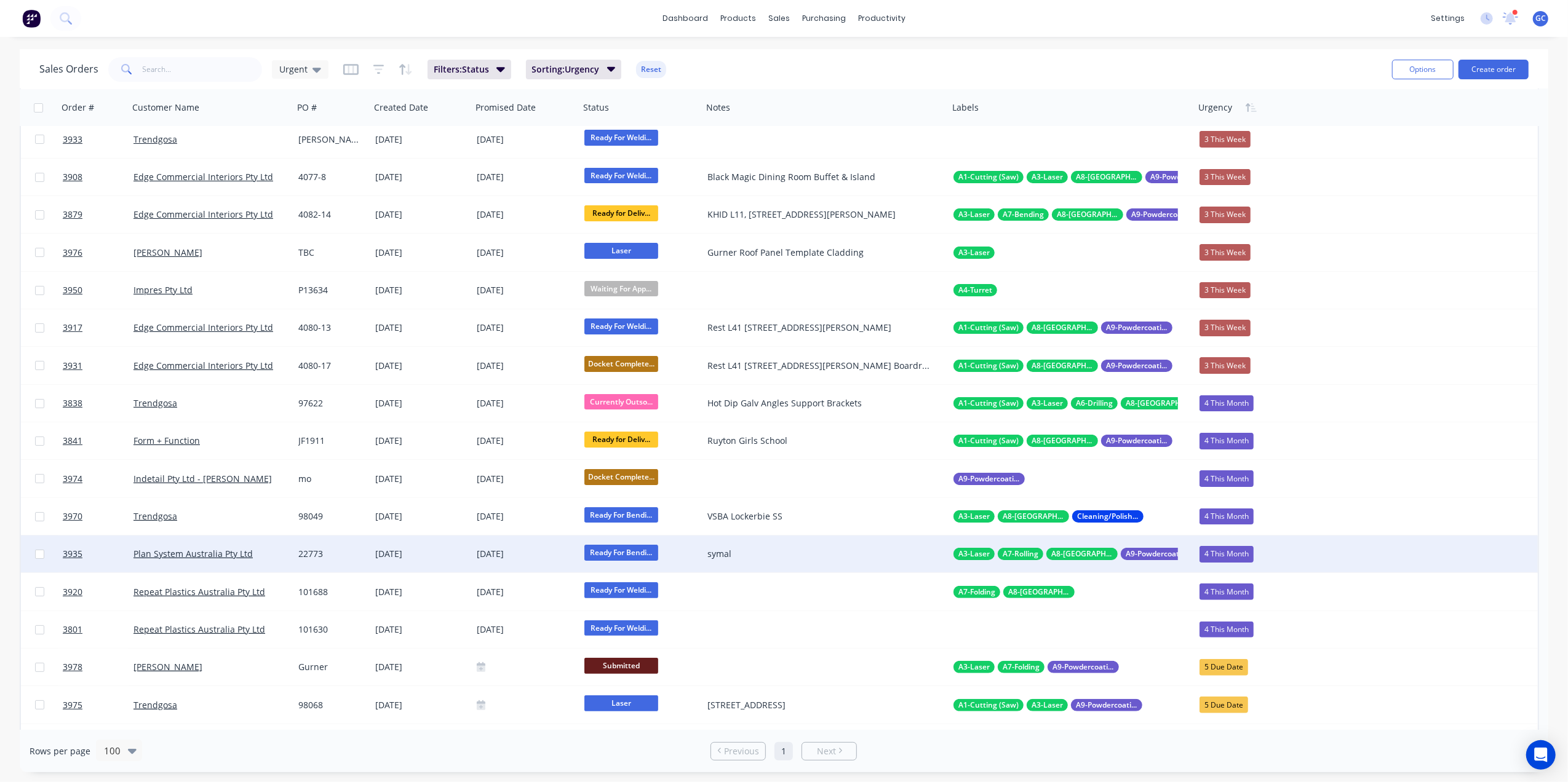
click at [348, 560] on div "22773" at bounding box center [332, 554] width 77 height 37
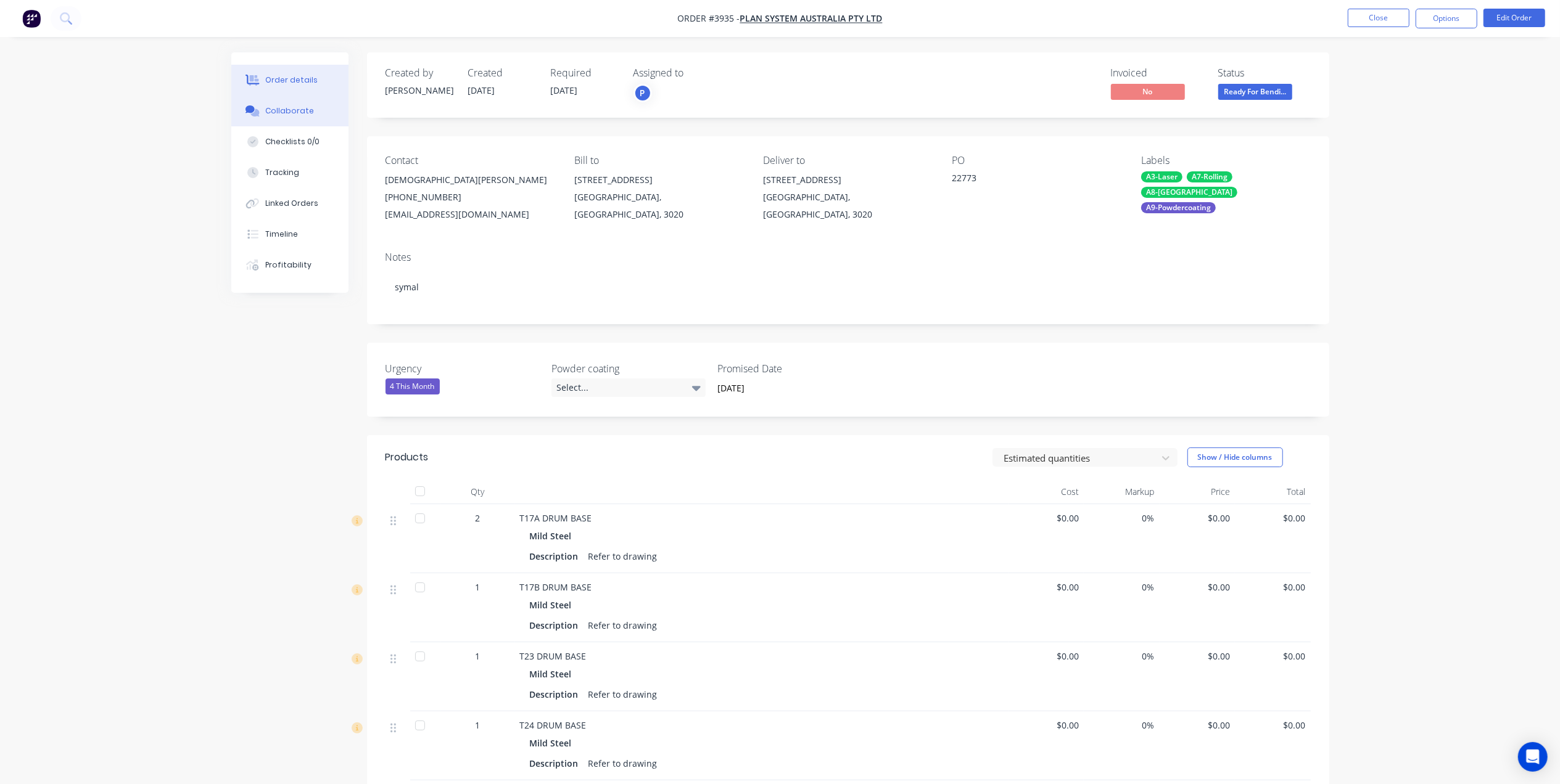
click at [292, 116] on div "Collaborate" at bounding box center [290, 111] width 48 height 11
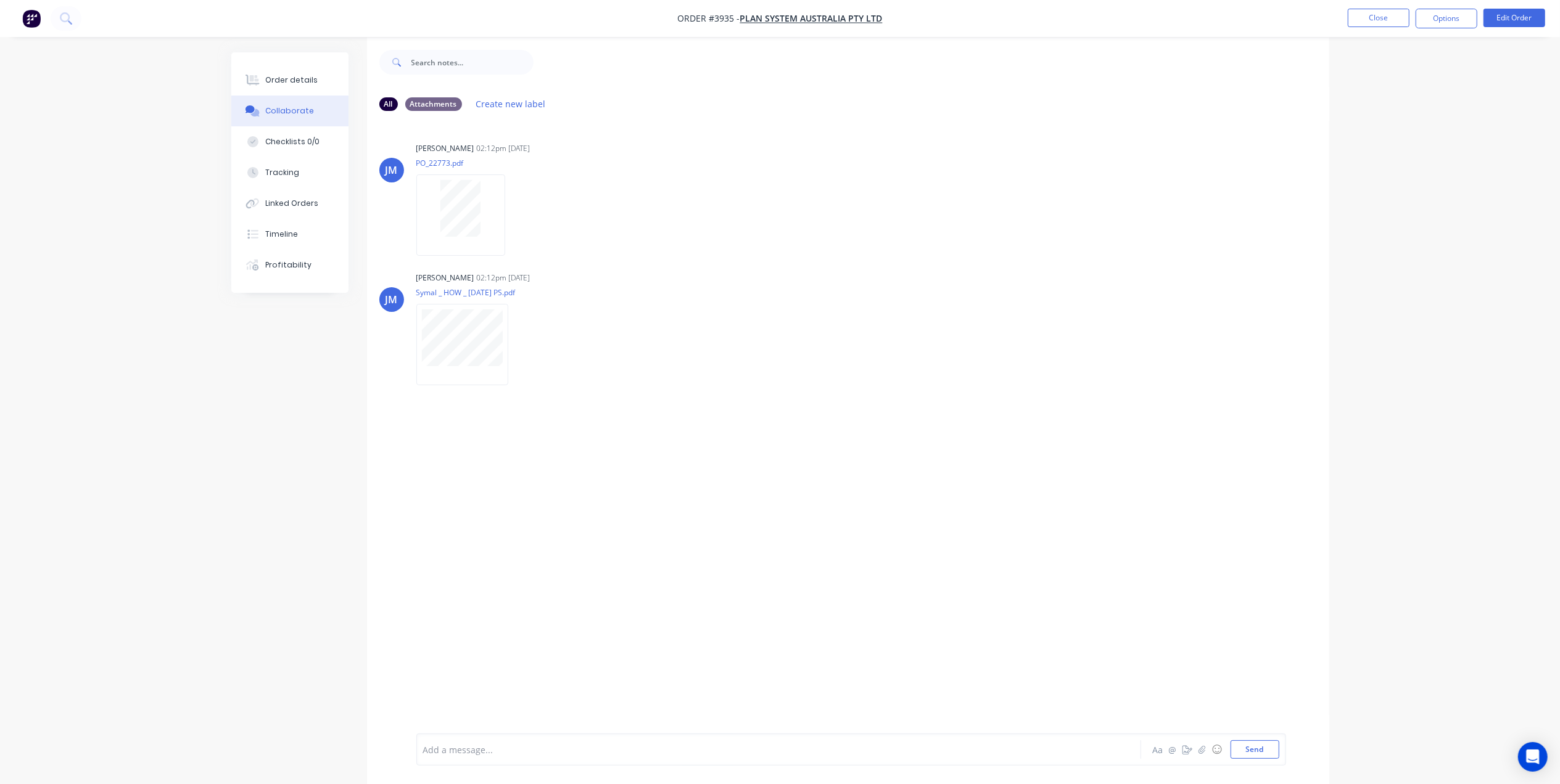
scroll to position [19, 0]
click at [284, 77] on div "Order details" at bounding box center [291, 80] width 52 height 11
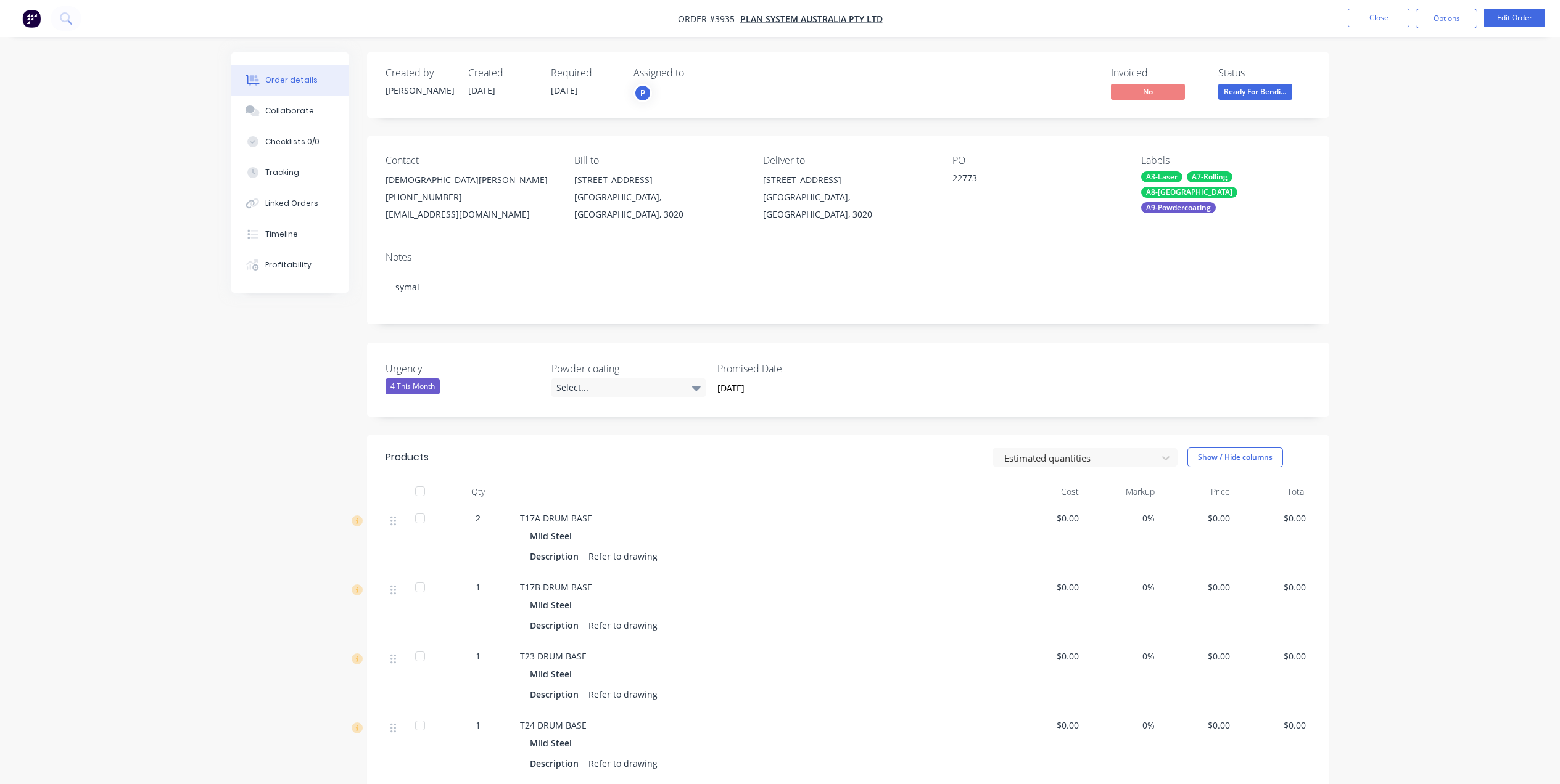
scroll to position [19, 0]
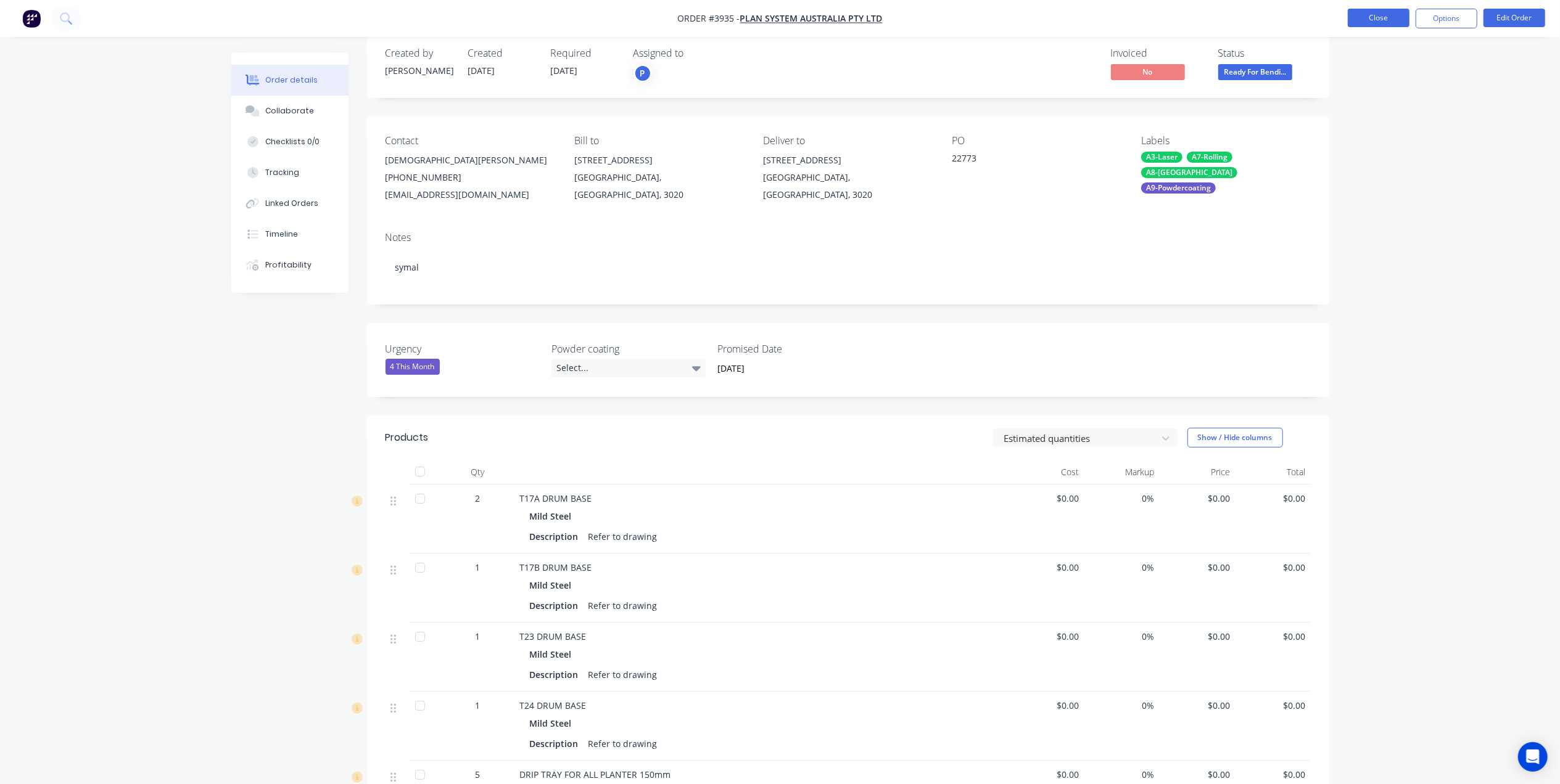
click at [1372, 13] on button "Close" at bounding box center [1378, 18] width 61 height 19
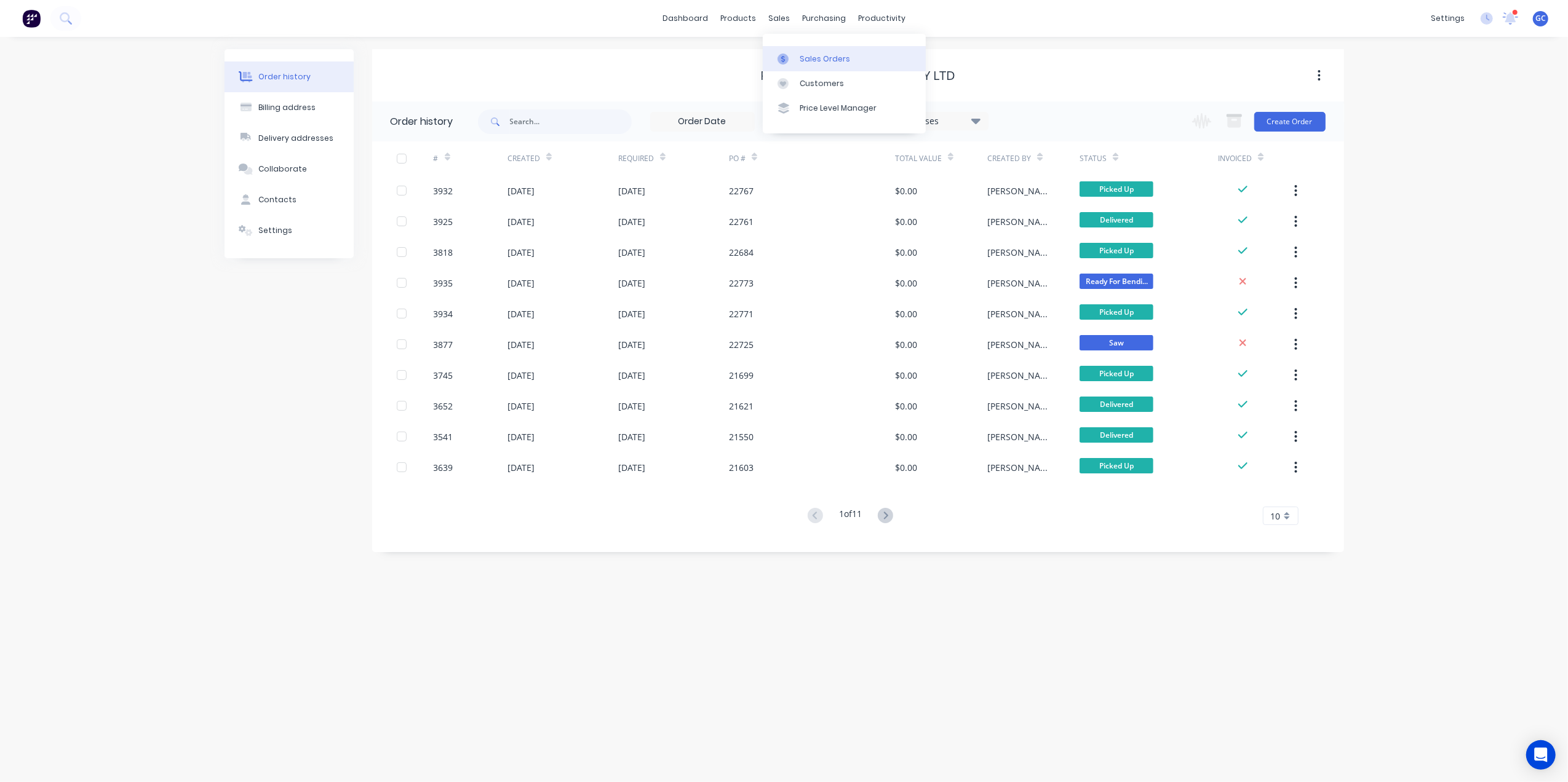
click at [806, 60] on div "Sales Orders" at bounding box center [825, 60] width 51 height 11
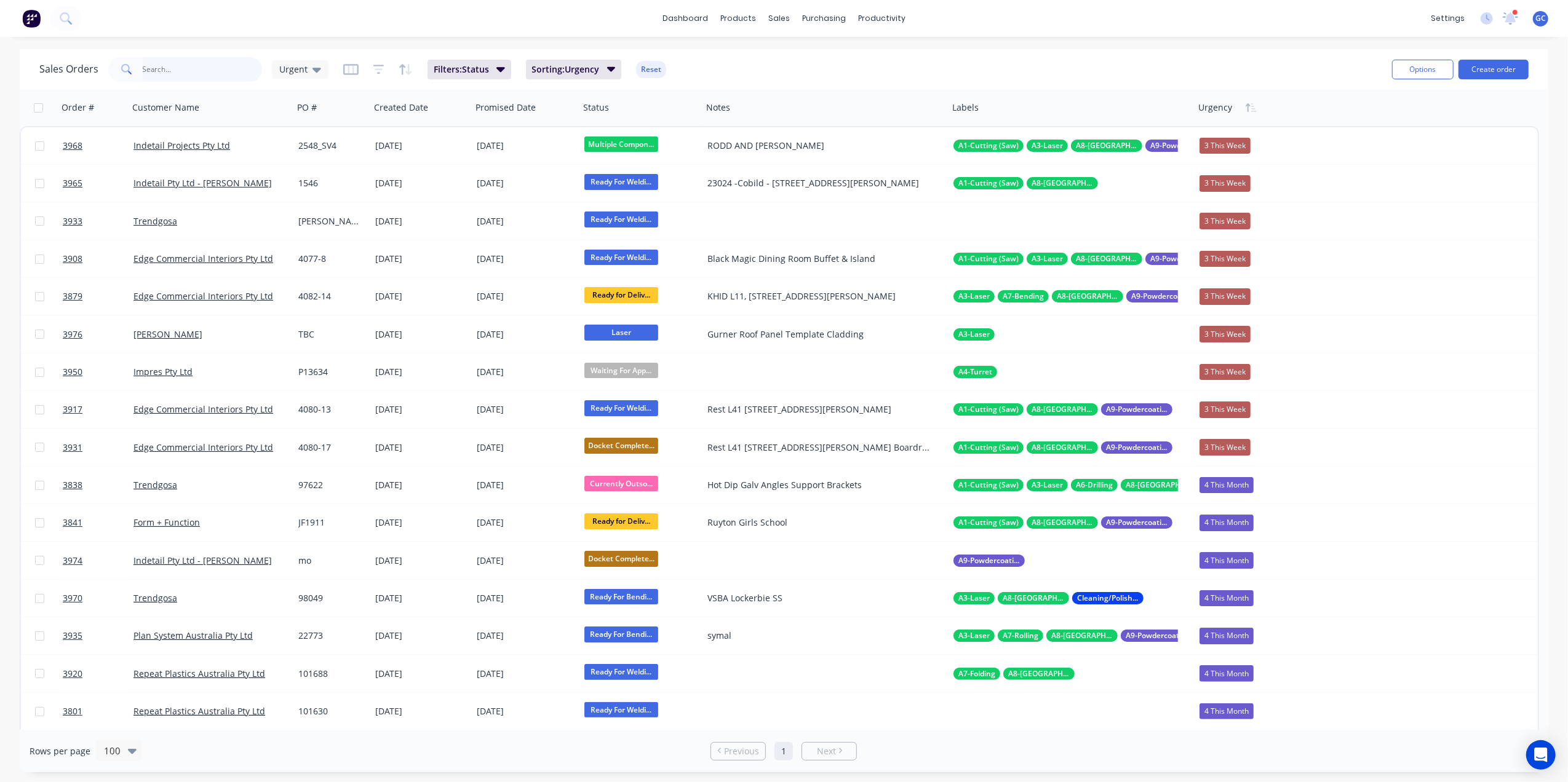
click at [237, 68] on input "text" at bounding box center [202, 69] width 120 height 25
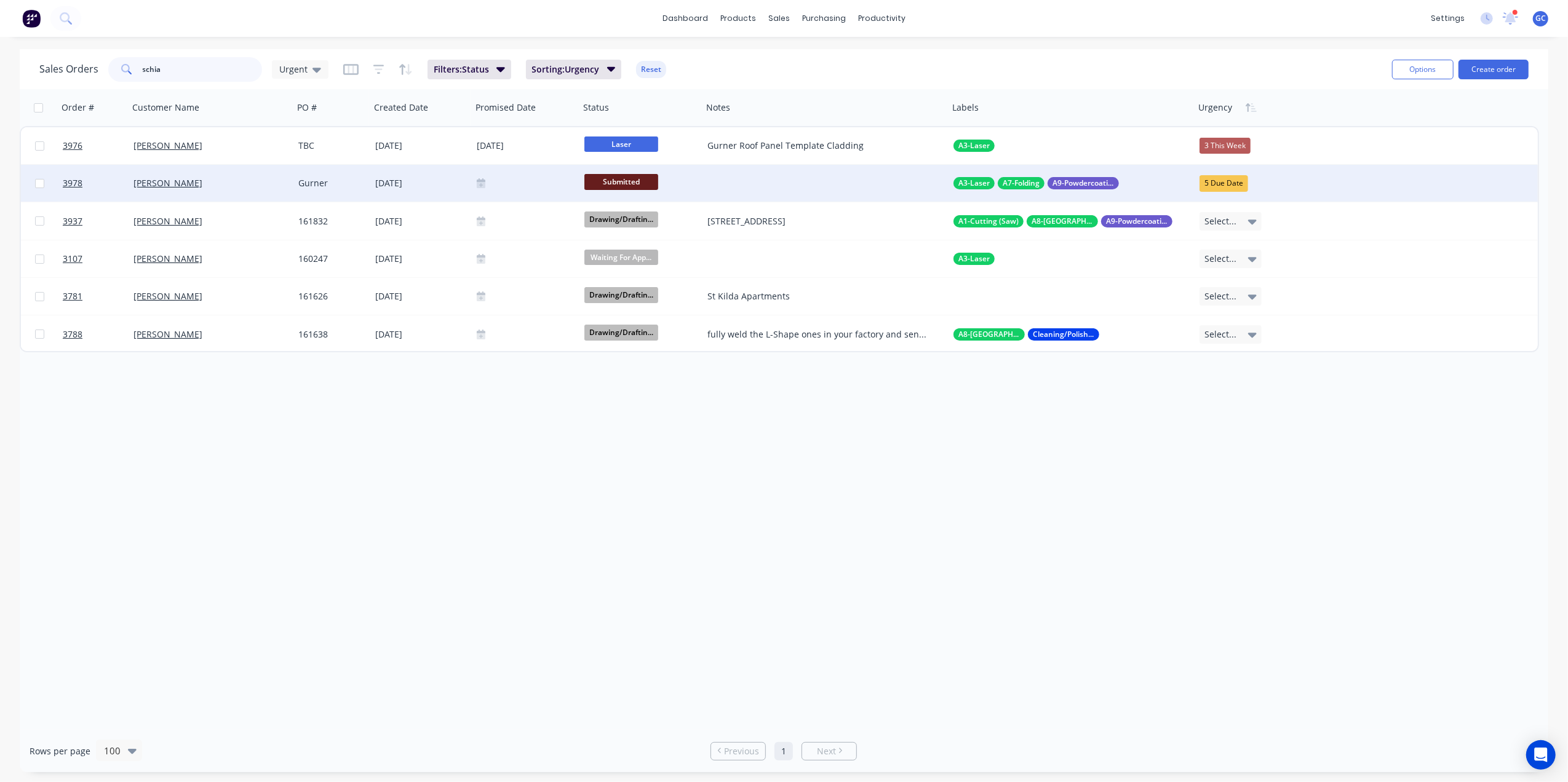
type input "schia"
click at [642, 179] on span "Submitted" at bounding box center [621, 181] width 74 height 15
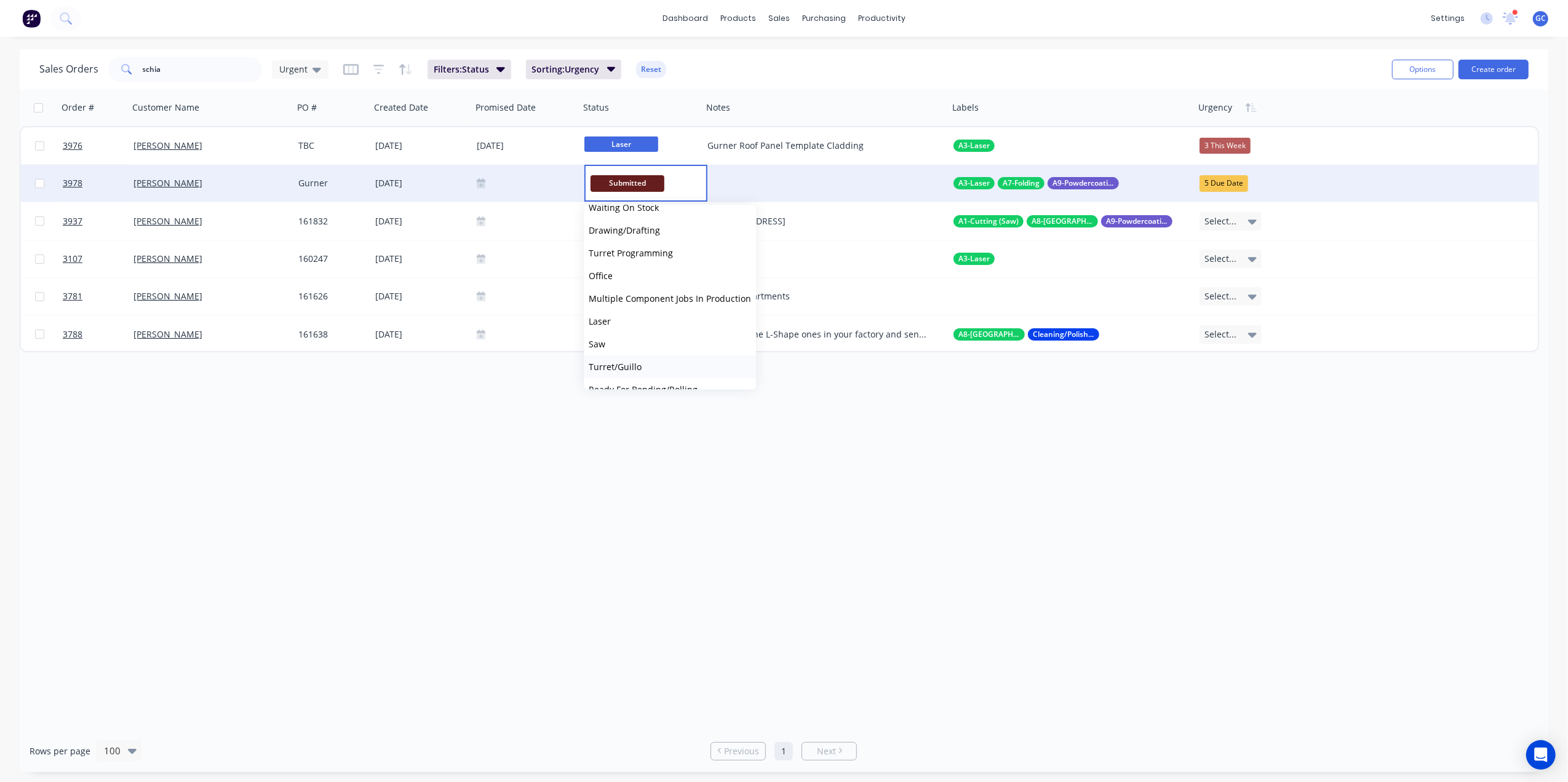
click at [628, 367] on span "Turret/Guillo" at bounding box center [616, 367] width 53 height 12
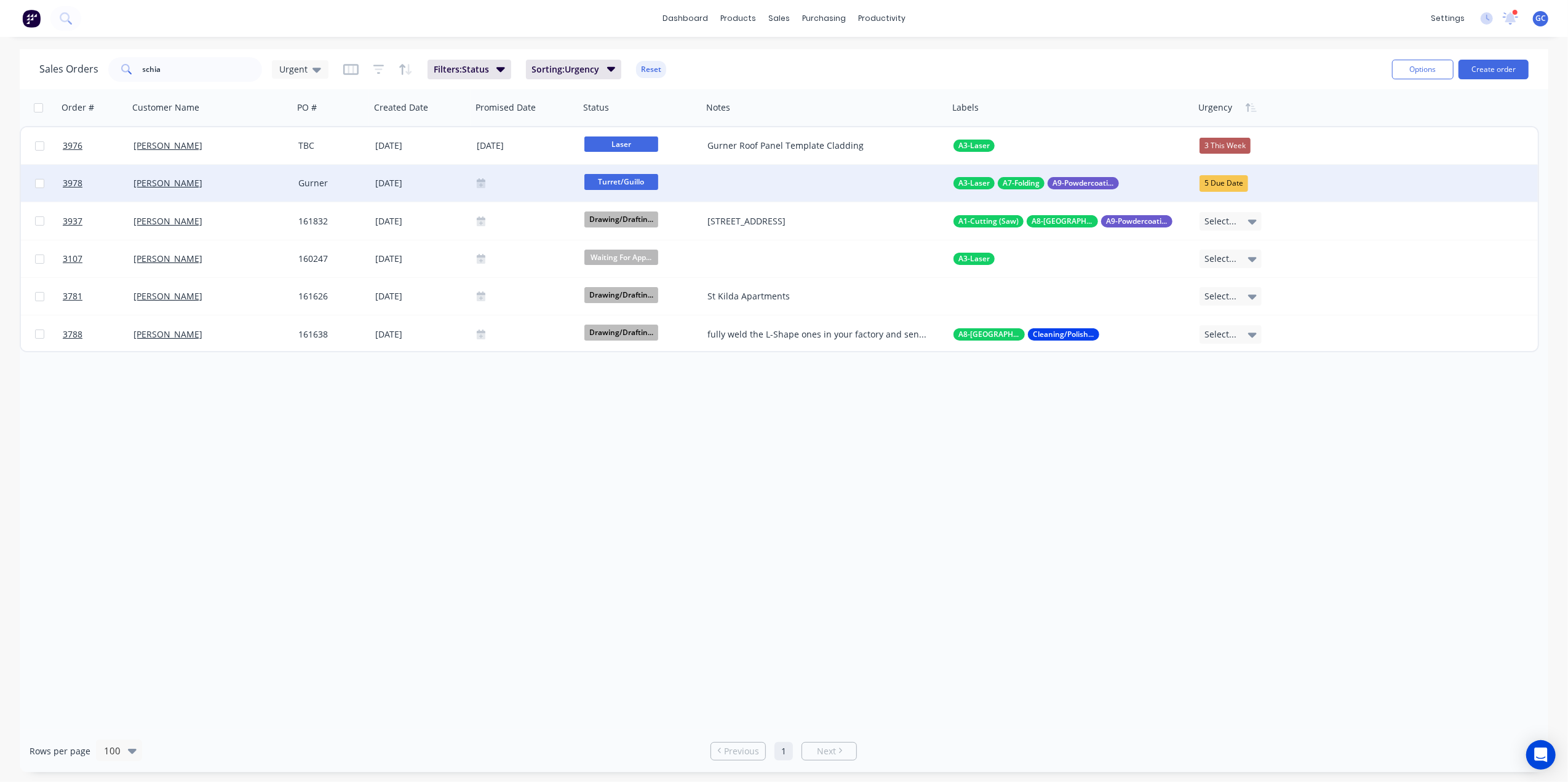
click at [1226, 185] on div "5 Due Date" at bounding box center [1224, 183] width 48 height 16
click at [1240, 246] on div "3 This Week" at bounding box center [1230, 249] width 51 height 17
click at [722, 456] on div "Order # Customer Name PO # Created Date Promised Date Status Notes Labels Urgen…" at bounding box center [784, 410] width 1529 height 640
drag, startPoint x: 205, startPoint y: 72, endPoint x: 122, endPoint y: 60, distance: 83.9
click at [121, 61] on div "schia" at bounding box center [185, 69] width 154 height 25
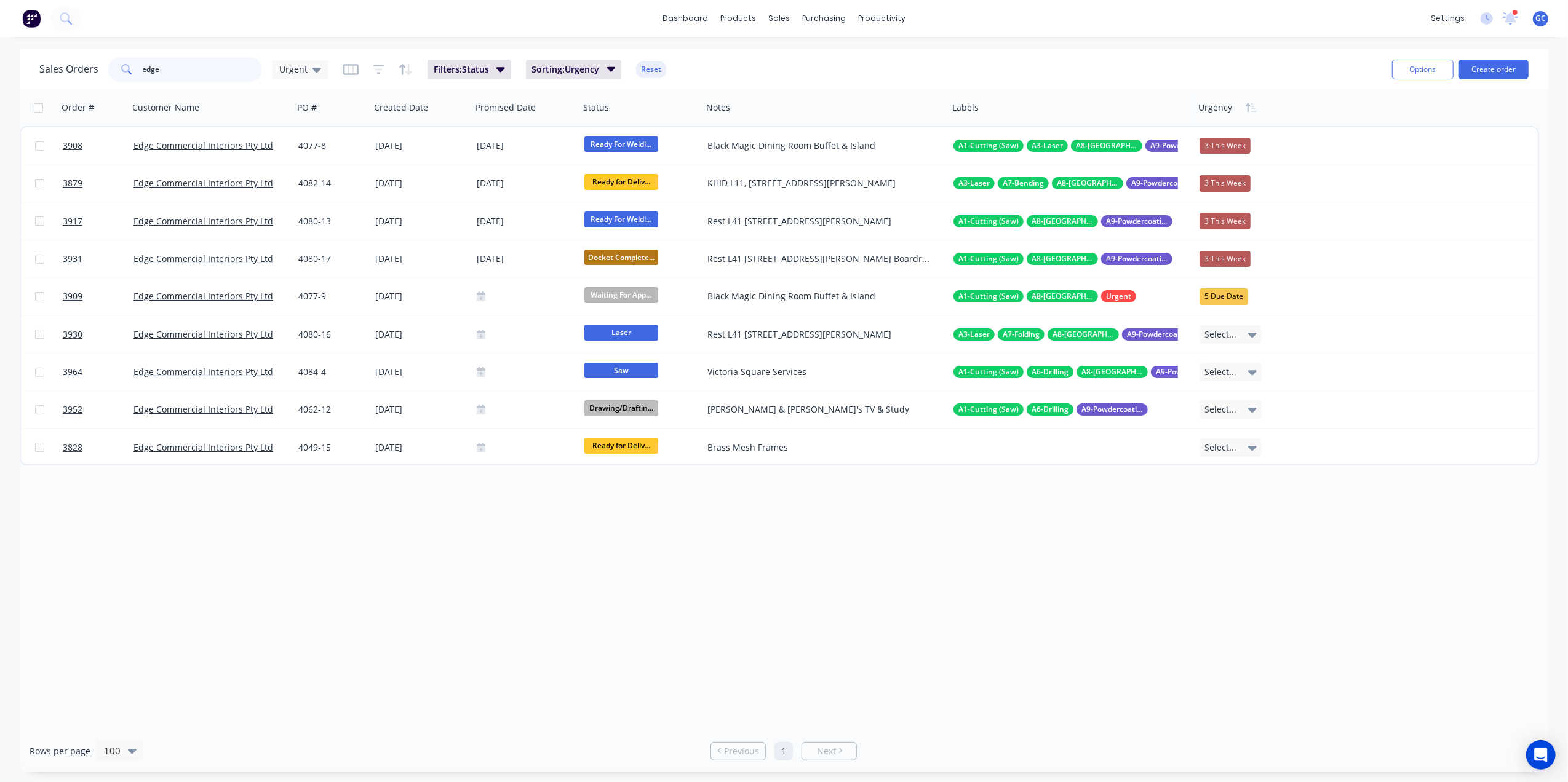
type input "edge"
click at [458, 612] on div "Order # Customer Name PO # Created Date Promised Date Status Notes Labels Urgen…" at bounding box center [784, 410] width 1529 height 640
drag, startPoint x: 200, startPoint y: 61, endPoint x: 113, endPoint y: 60, distance: 87.0
click at [113, 60] on div "edge" at bounding box center [185, 69] width 154 height 25
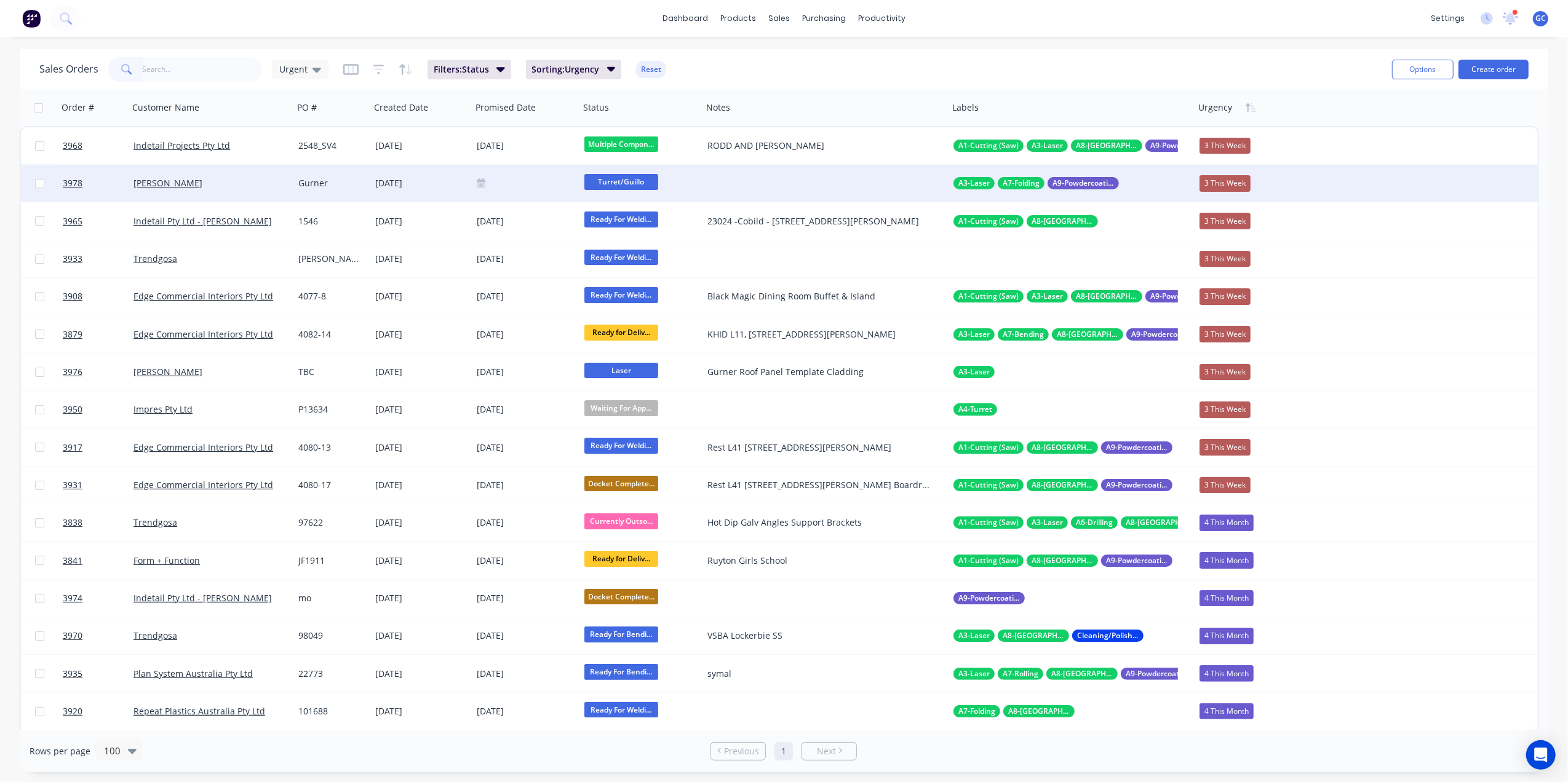
click at [517, 190] on div at bounding box center [526, 183] width 108 height 37
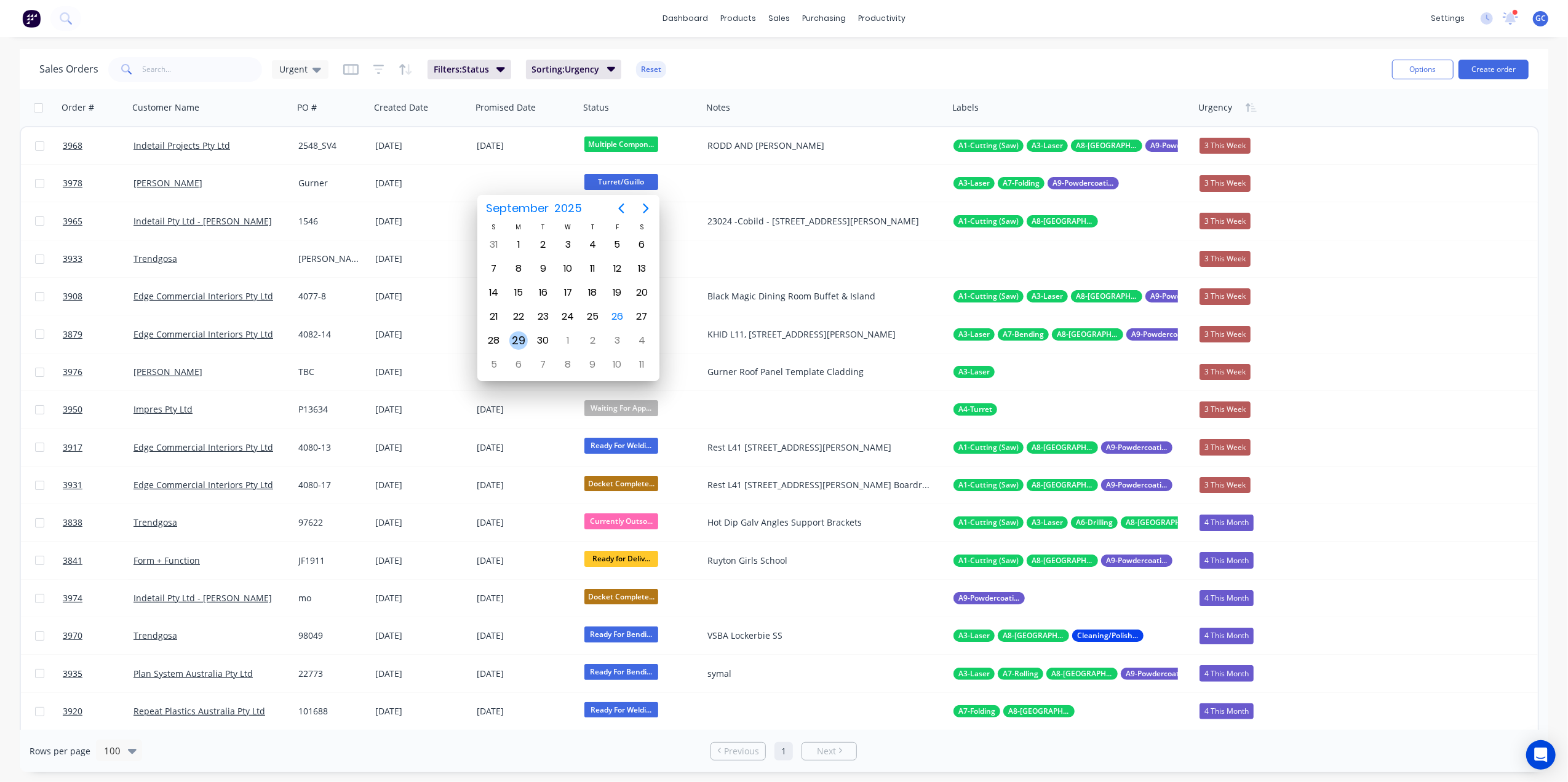
click at [514, 340] on div "29" at bounding box center [518, 340] width 19 height 19
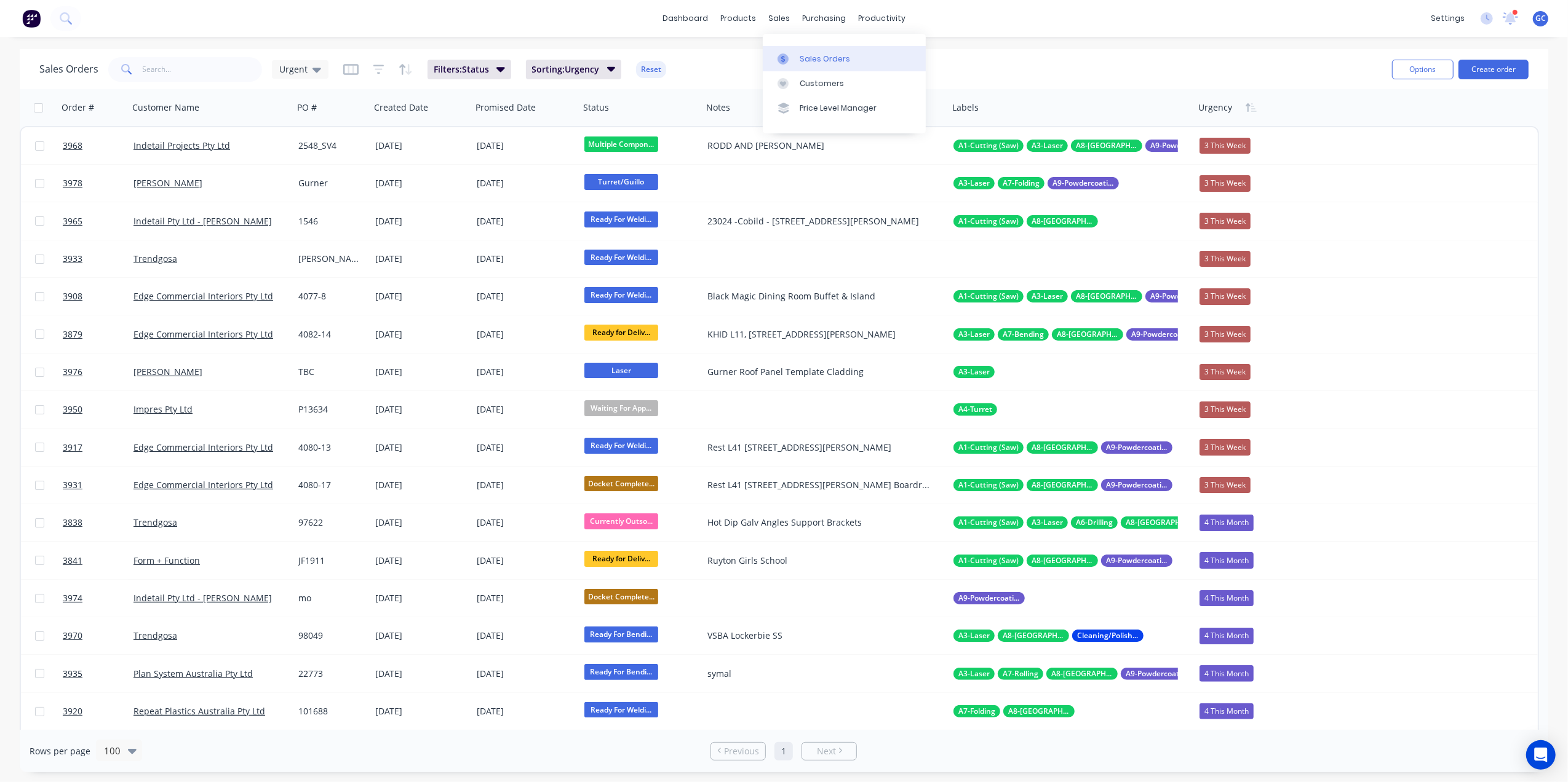
click at [811, 49] on link "Sales Orders" at bounding box center [844, 58] width 163 height 25
